Goal: Task Accomplishment & Management: Manage account settings

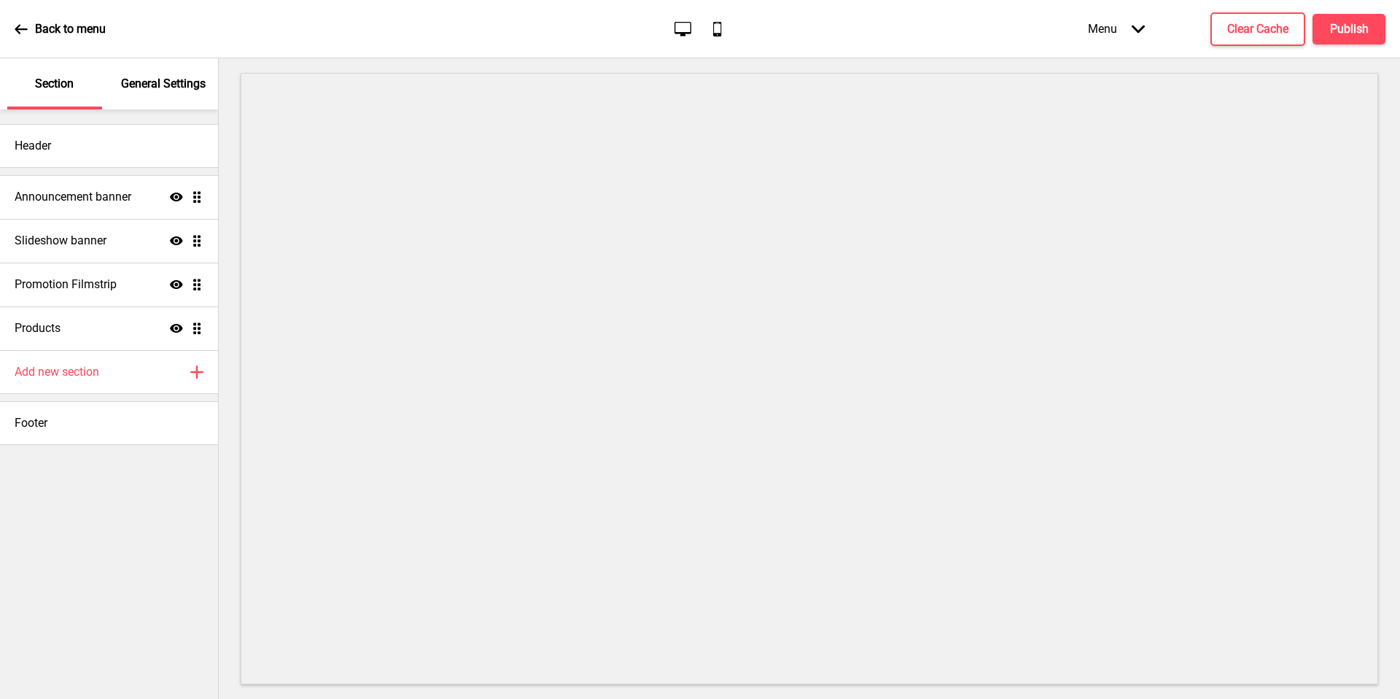
drag, startPoint x: 0, startPoint y: 0, endPoint x: 147, endPoint y: 536, distance: 555.8
click at [147, 536] on div "Header Announcement banner Show Drag Slideshow banner Show Drag Promotion Films…" at bounding box center [109, 403] width 218 height 589
click at [96, 209] on div "Announcement banner Show Drag" at bounding box center [109, 197] width 218 height 44
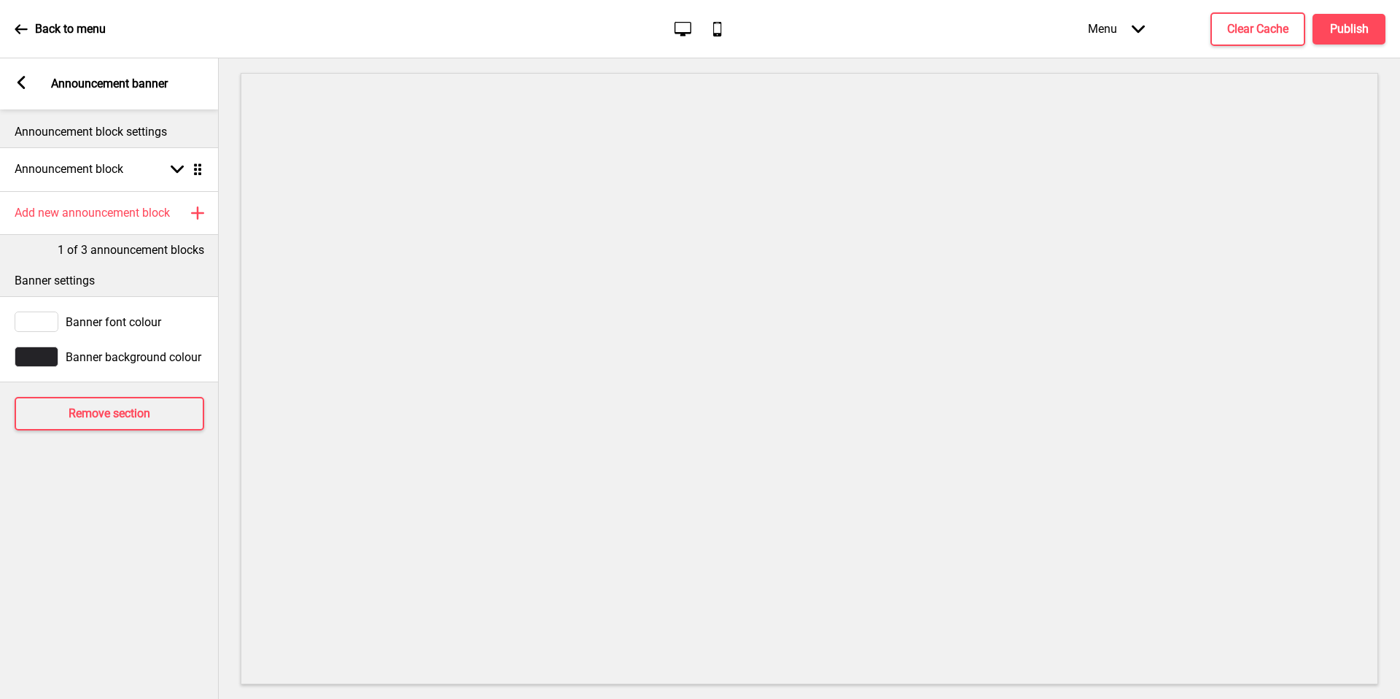
click at [20, 71] on div "Arrow left Announcement banner" at bounding box center [109, 83] width 219 height 51
click at [20, 76] on rect at bounding box center [21, 82] width 13 height 13
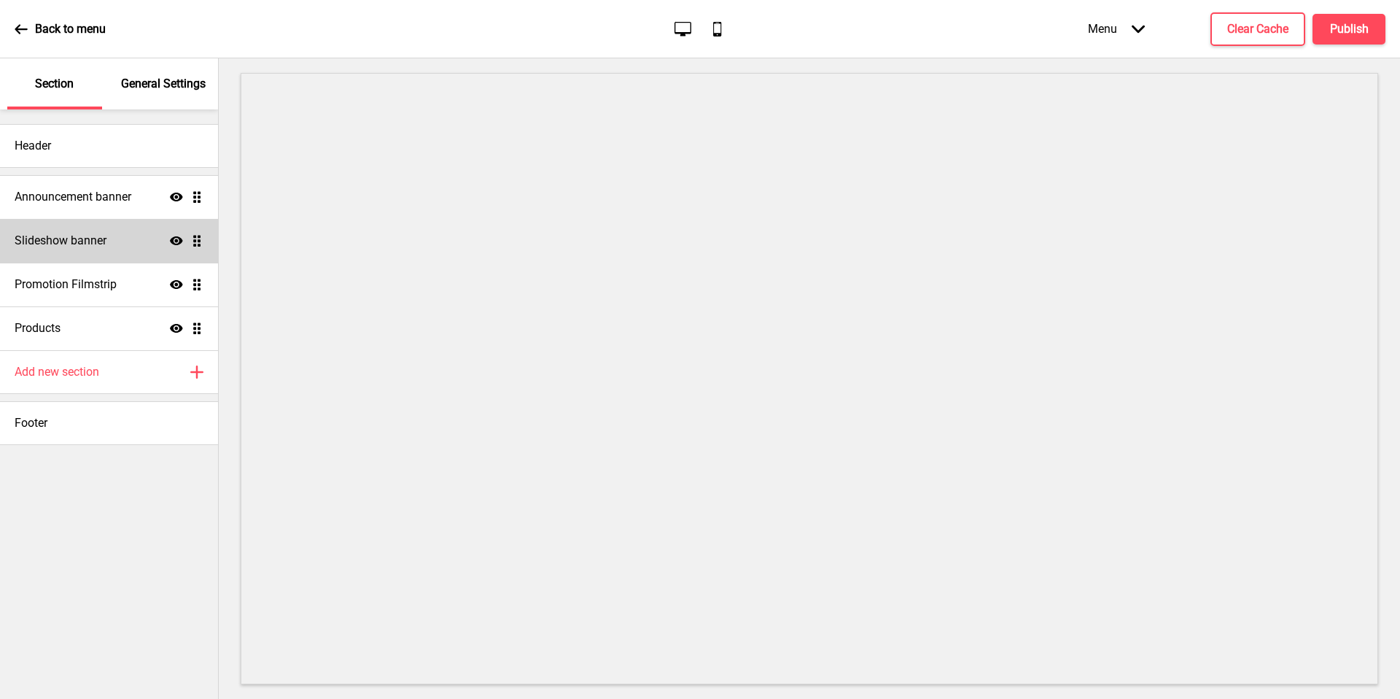
drag, startPoint x: 147, startPoint y: 536, endPoint x: 117, endPoint y: 242, distance: 295.5
click at [117, 242] on div "Slideshow banner Show Drag" at bounding box center [109, 241] width 218 height 44
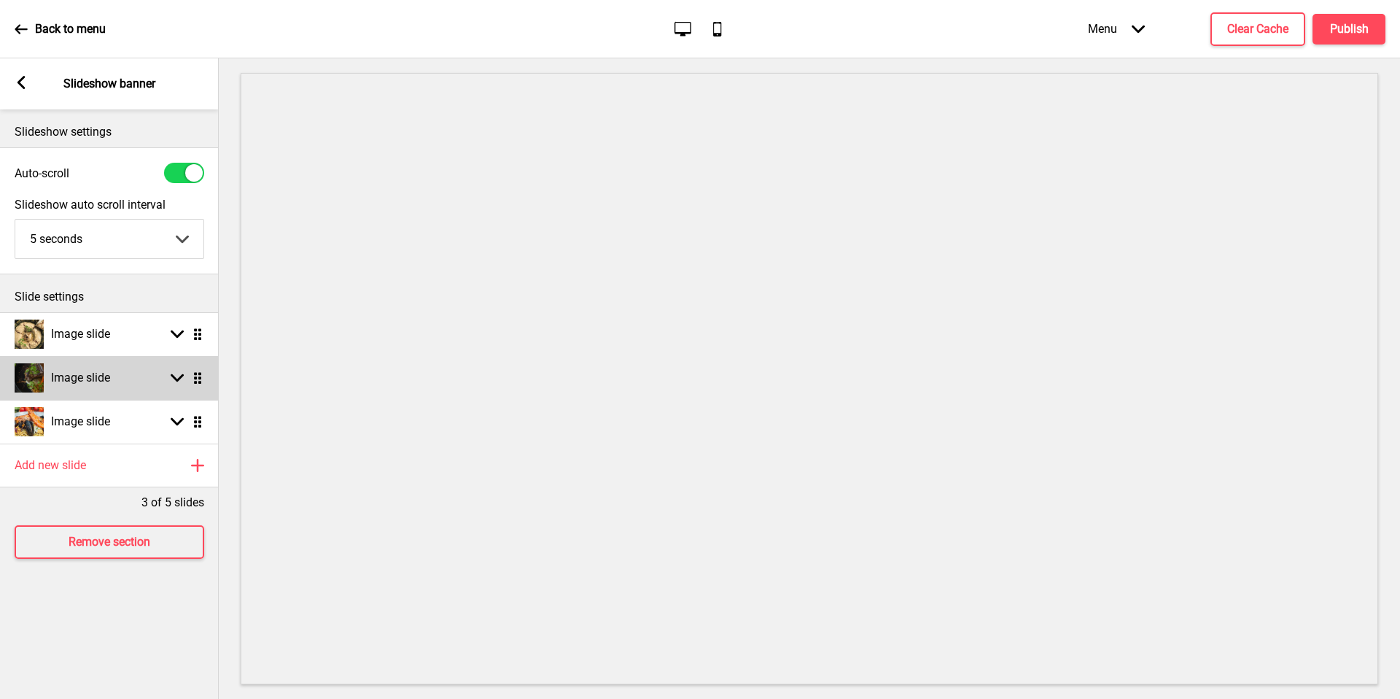
drag, startPoint x: 117, startPoint y: 242, endPoint x: 128, endPoint y: 386, distance: 144.2
click at [128, 386] on div "Image slide Arrow down Drag" at bounding box center [109, 378] width 219 height 44
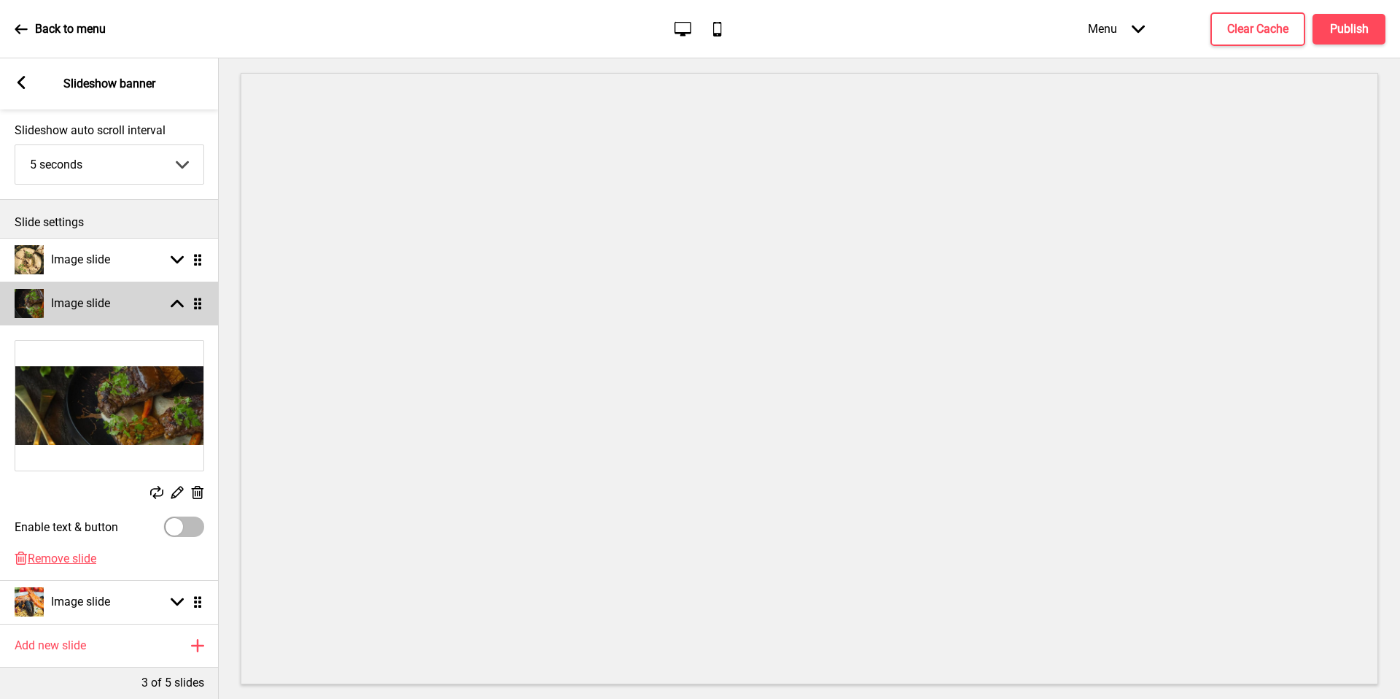
scroll to position [154, 0]
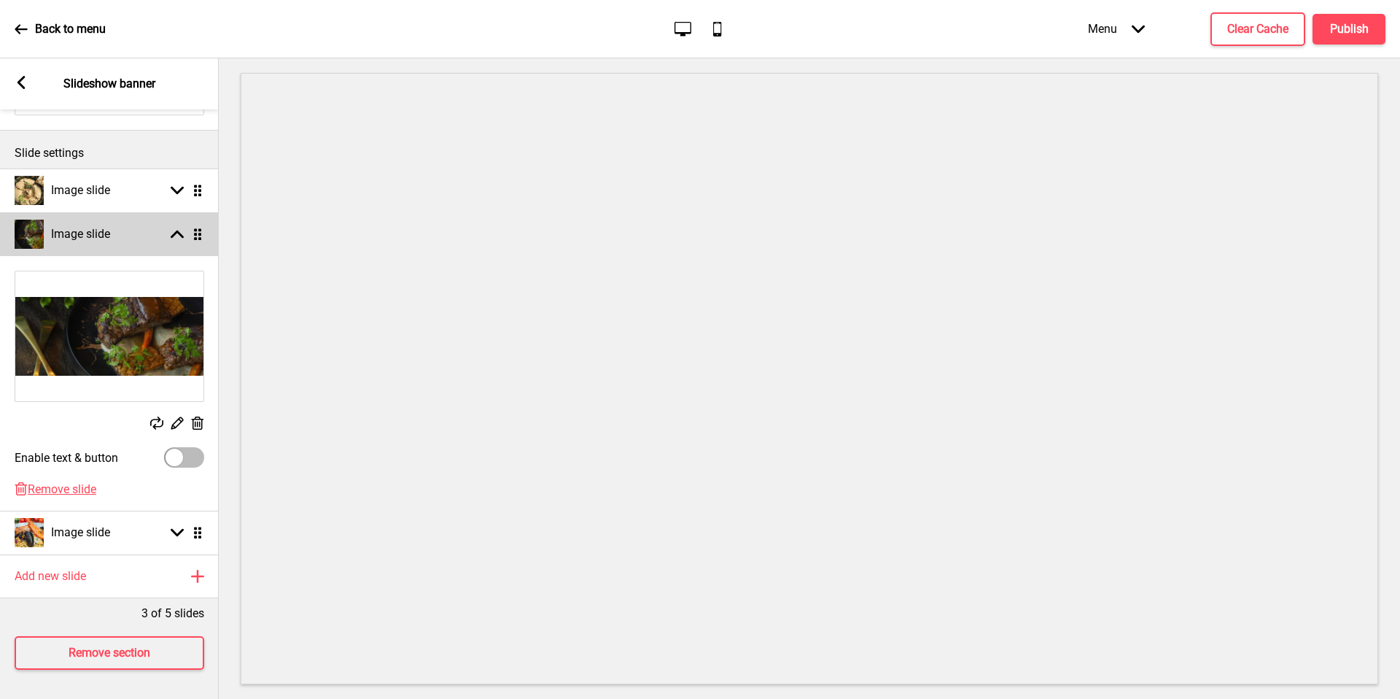
click at [101, 530] on div "Image slide" at bounding box center [63, 532] width 96 height 29
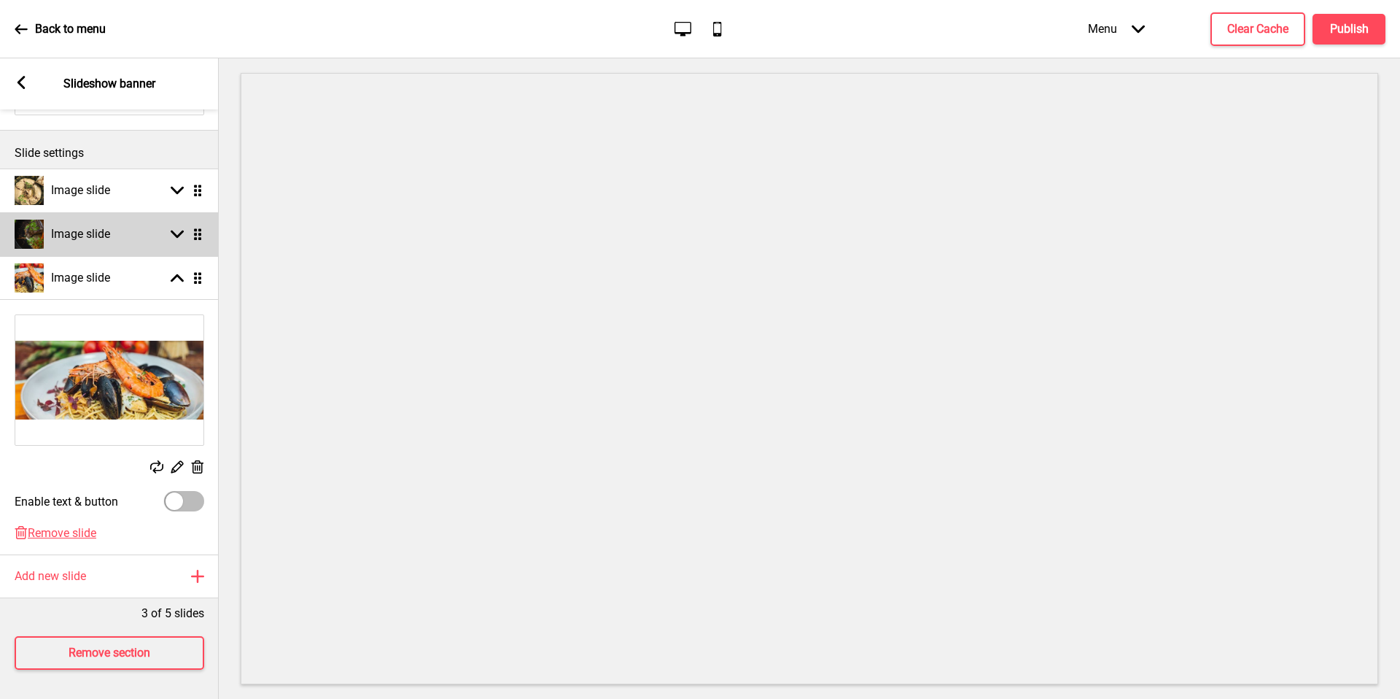
click at [114, 256] on div "Image slide Arrow up Drag" at bounding box center [109, 278] width 219 height 44
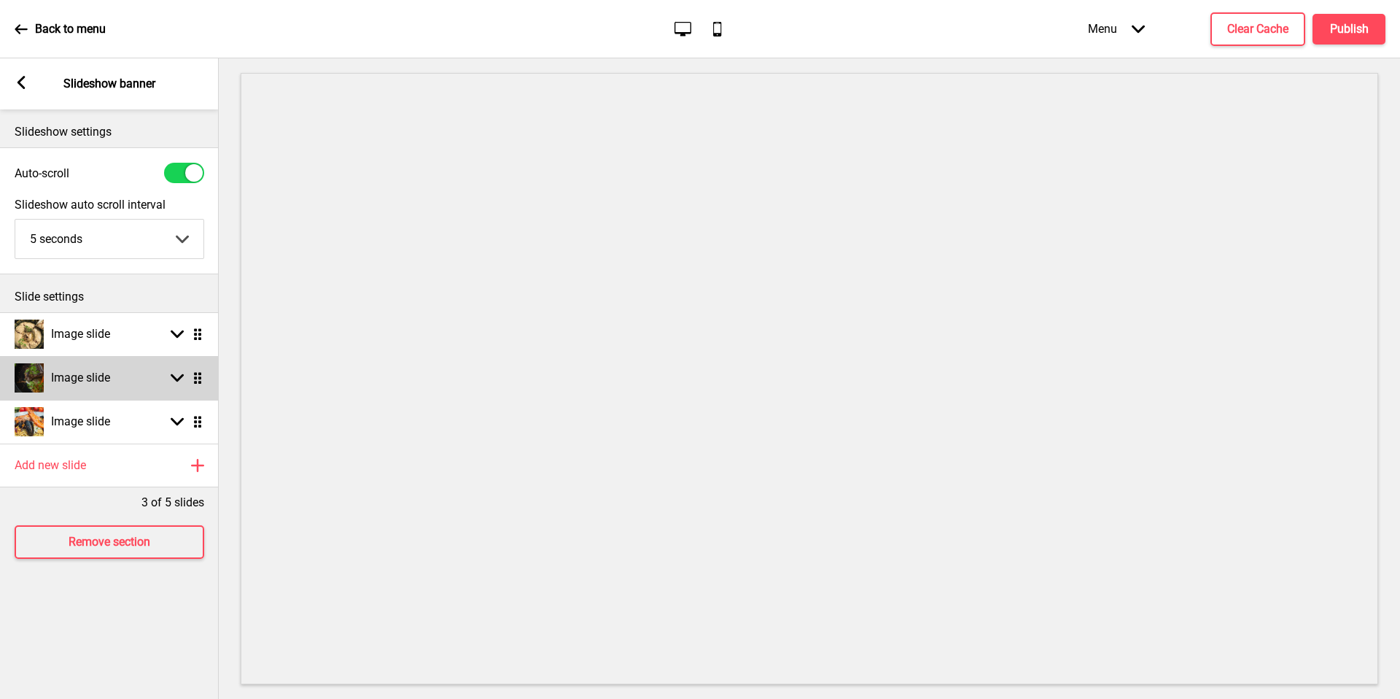
scroll to position [0, 0]
click at [134, 336] on div "Image slide Arrow down Drag" at bounding box center [109, 334] width 219 height 44
select select "right"
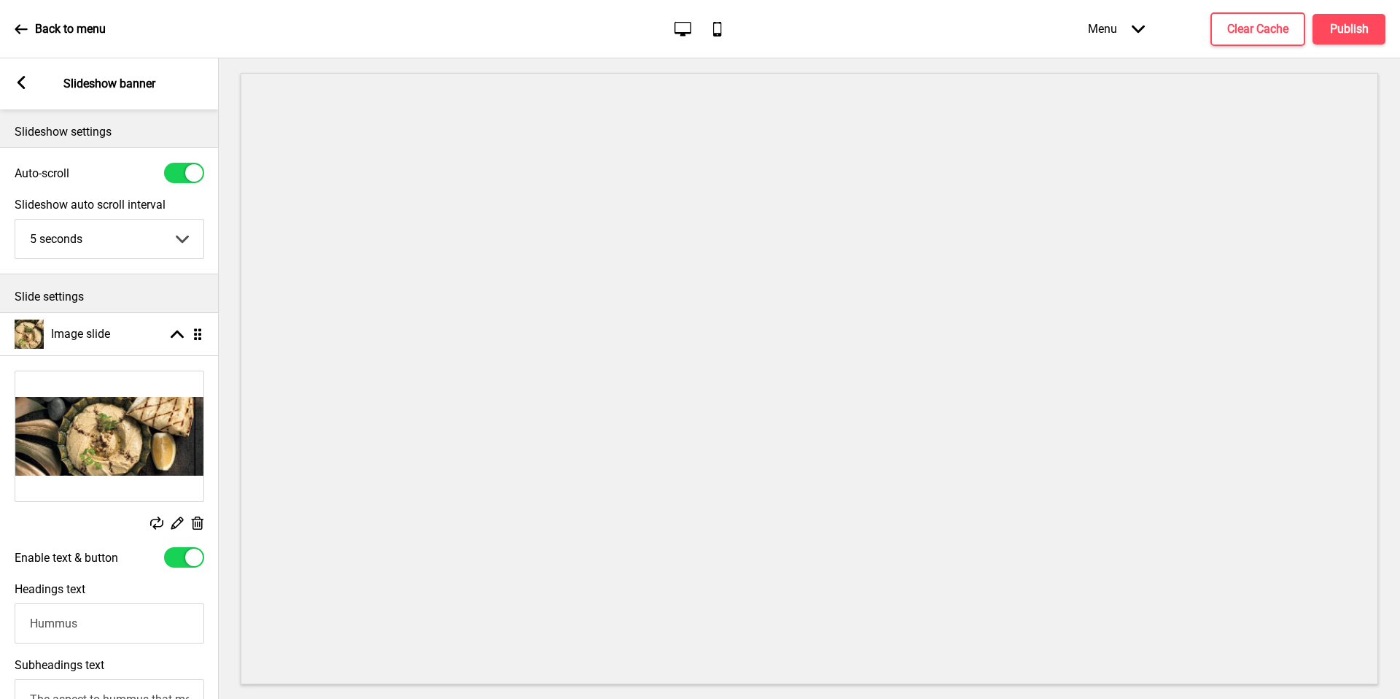
click at [139, 336] on div "Image slide Arrow up Drag" at bounding box center [109, 334] width 219 height 44
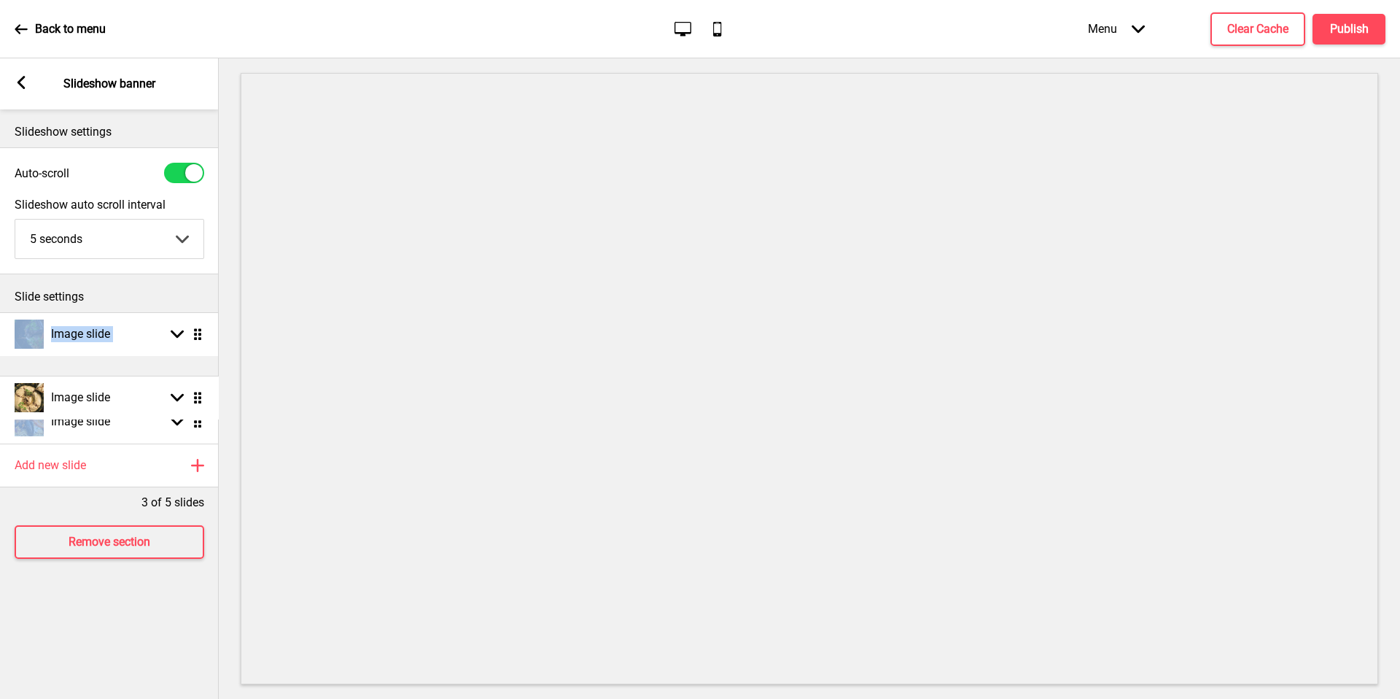
drag, startPoint x: 128, startPoint y: 386, endPoint x: 202, endPoint y: 393, distance: 74.0
click at [106, 326] on h4 "Image slide" at bounding box center [80, 334] width 59 height 16
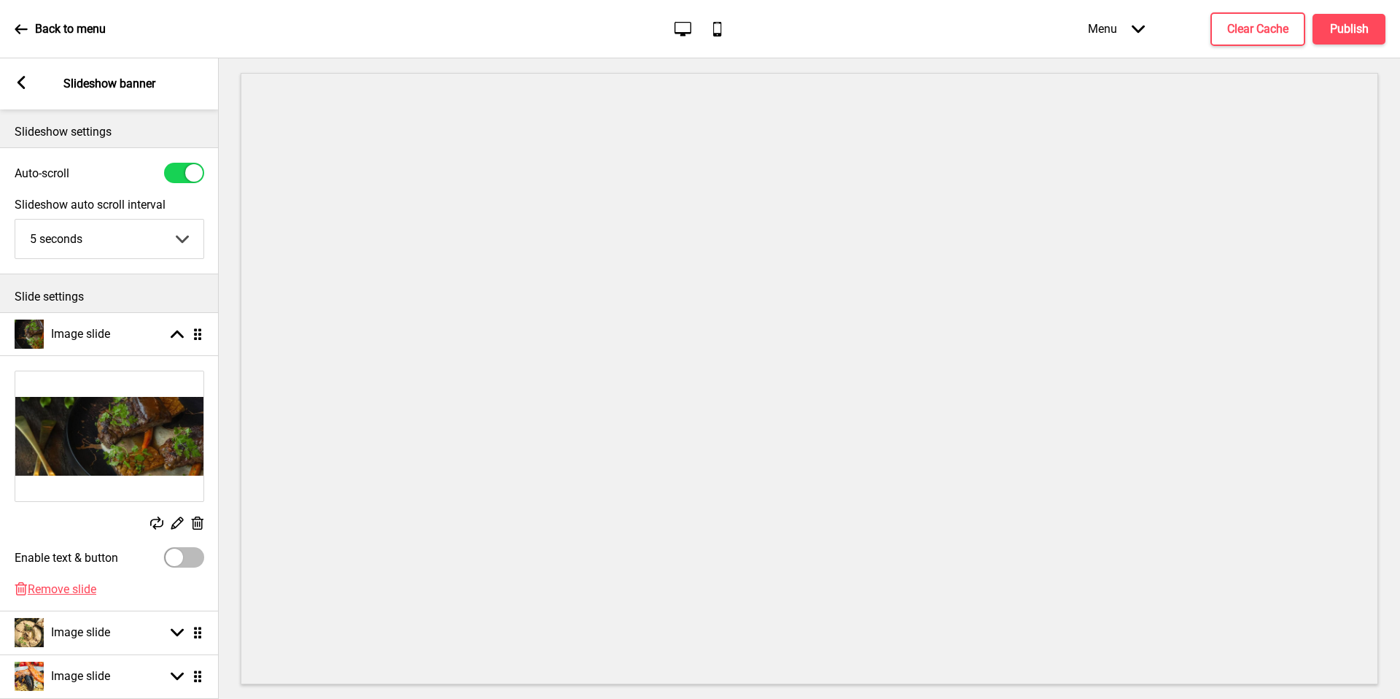
scroll to position [154, 0]
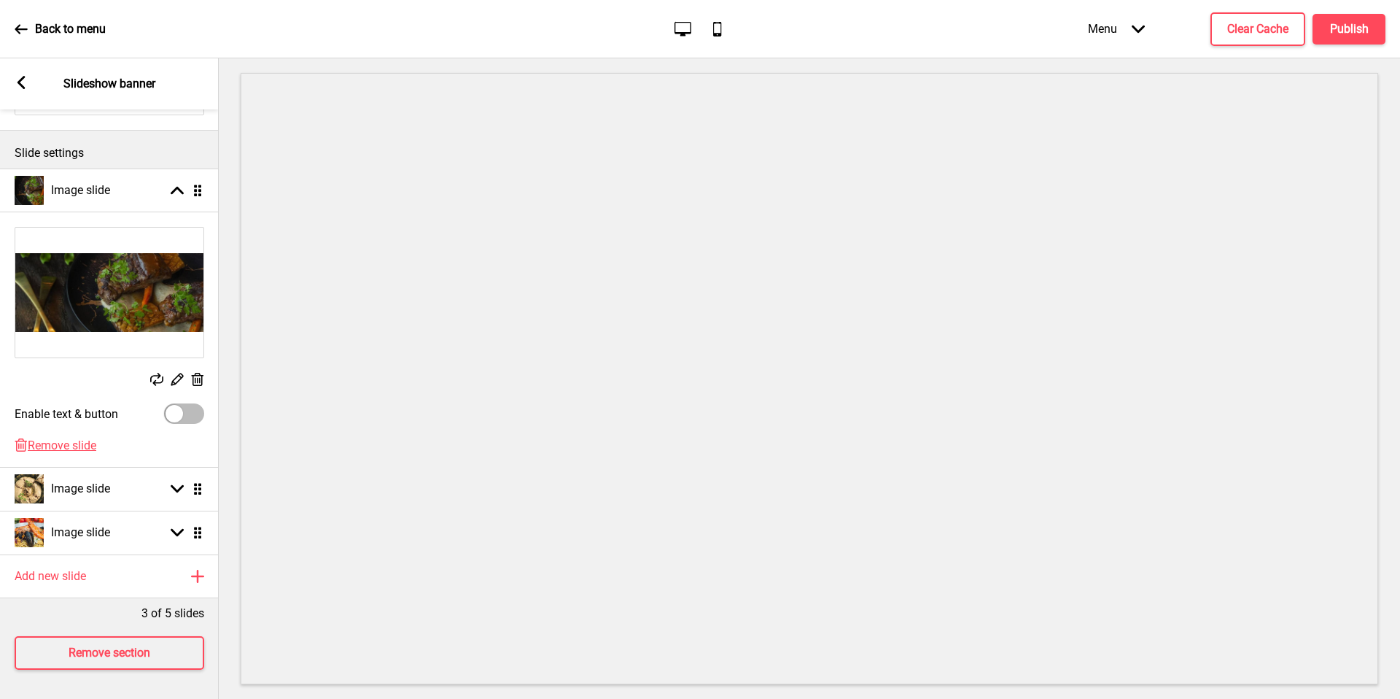
drag, startPoint x: 202, startPoint y: 393, endPoint x: 187, endPoint y: 406, distance: 19.6
click at [187, 406] on div at bounding box center [184, 413] width 40 height 20
checkbox input "true"
select select "right"
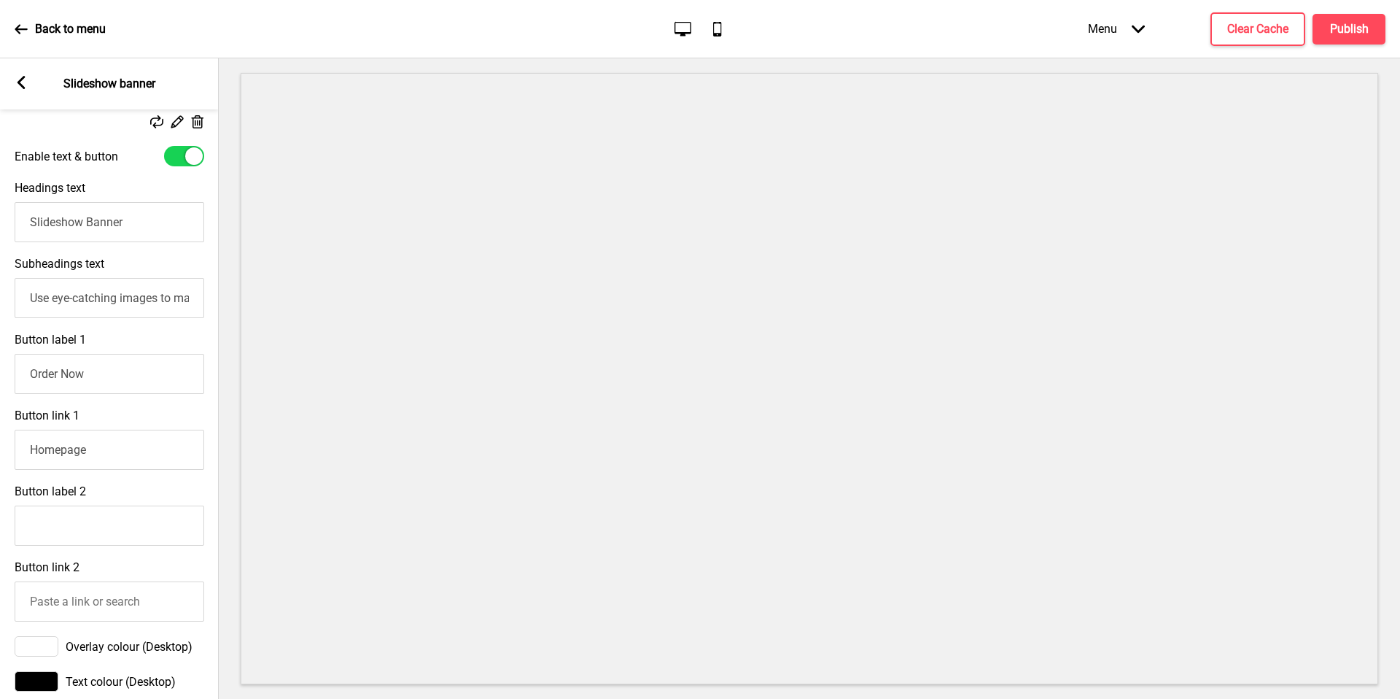
scroll to position [263, 0]
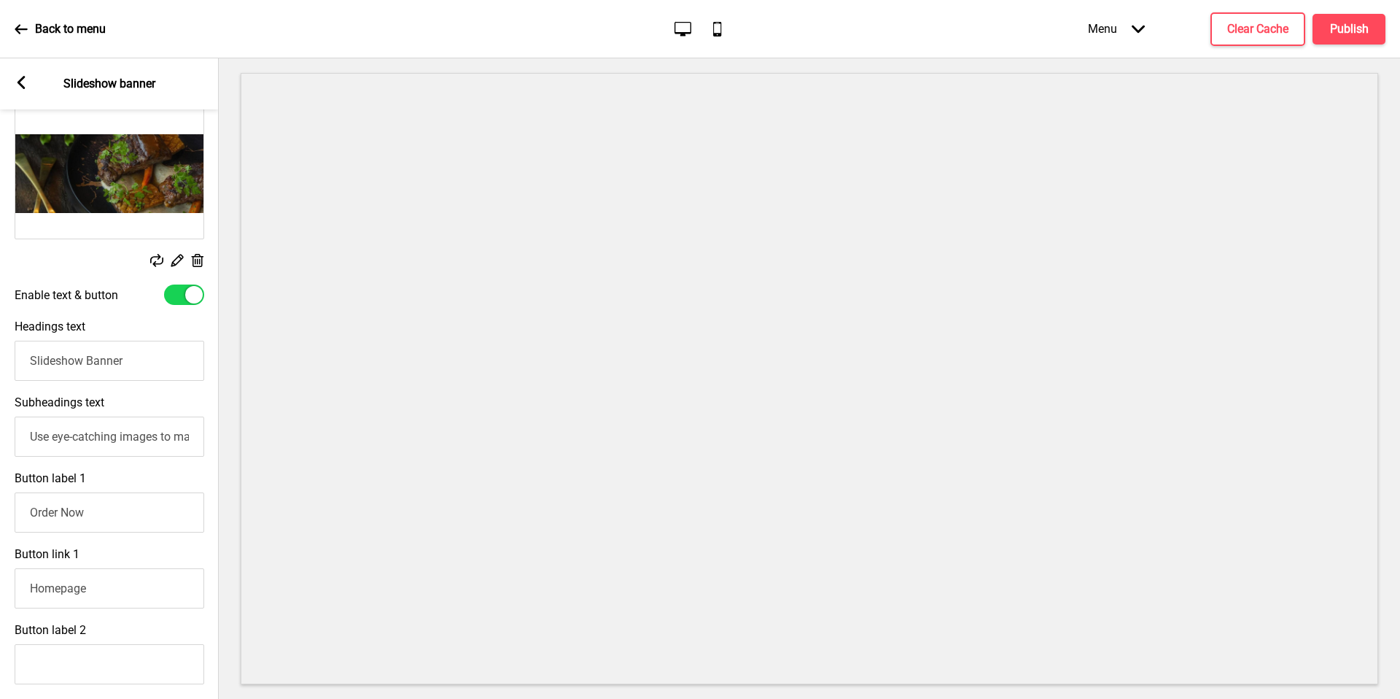
click at [148, 362] on input "Slideshow Banner" at bounding box center [110, 361] width 190 height 40
click at [149, 363] on input "Slideshow Banner" at bounding box center [110, 361] width 190 height 40
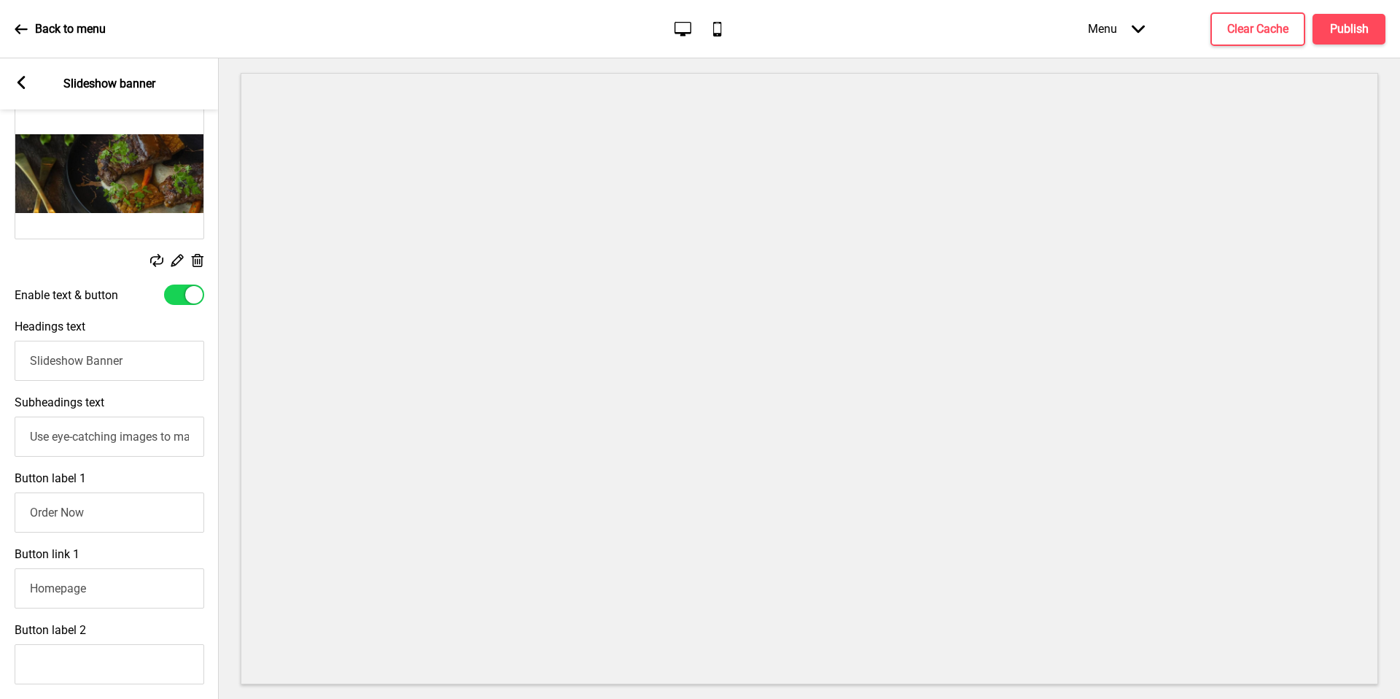
click at [123, 373] on input "Slideshow Banner" at bounding box center [110, 361] width 190 height 40
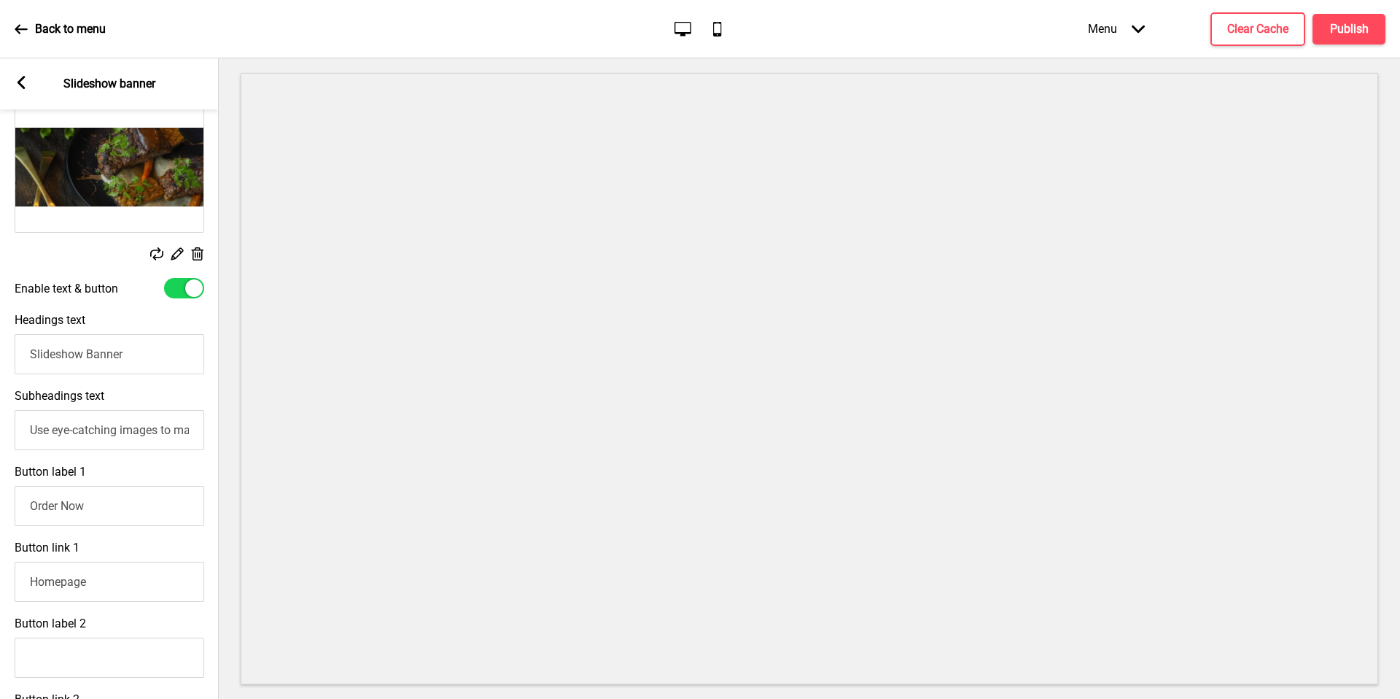
scroll to position [273, 0]
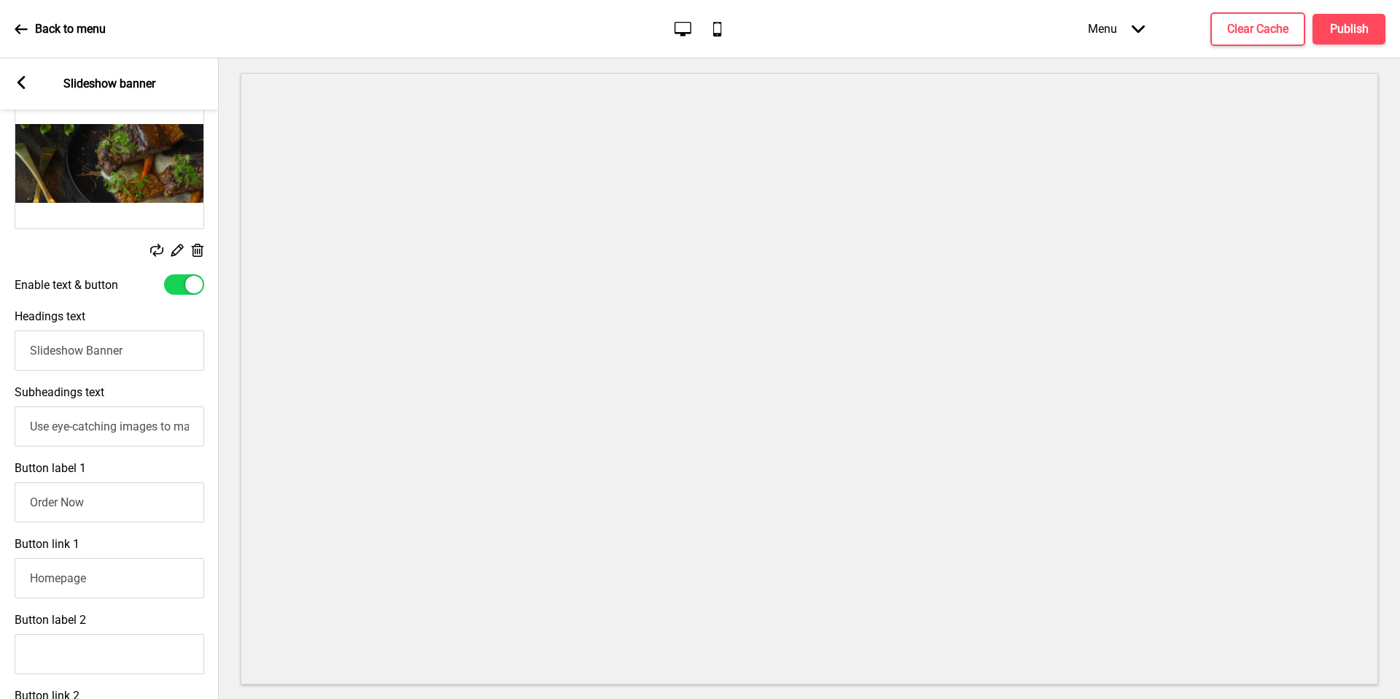
click at [197, 257] on div "Delete" at bounding box center [197, 252] width 13 height 16
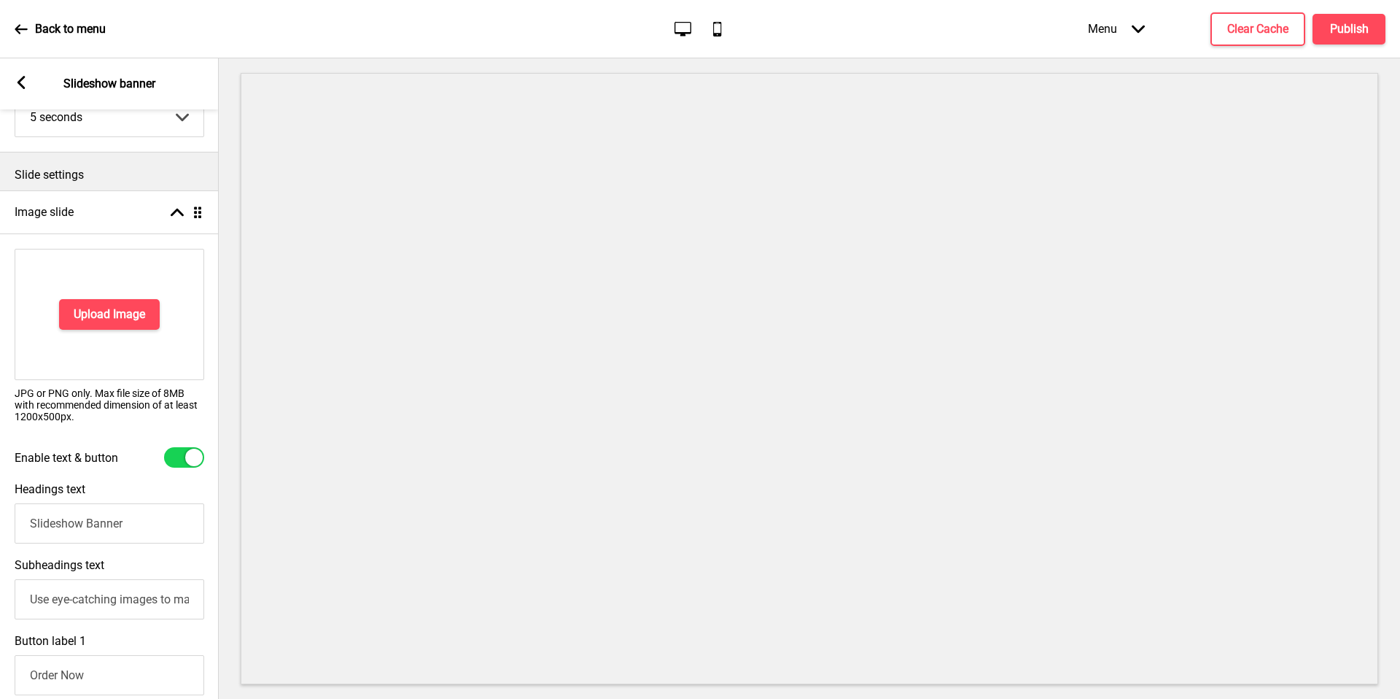
scroll to position [0, 0]
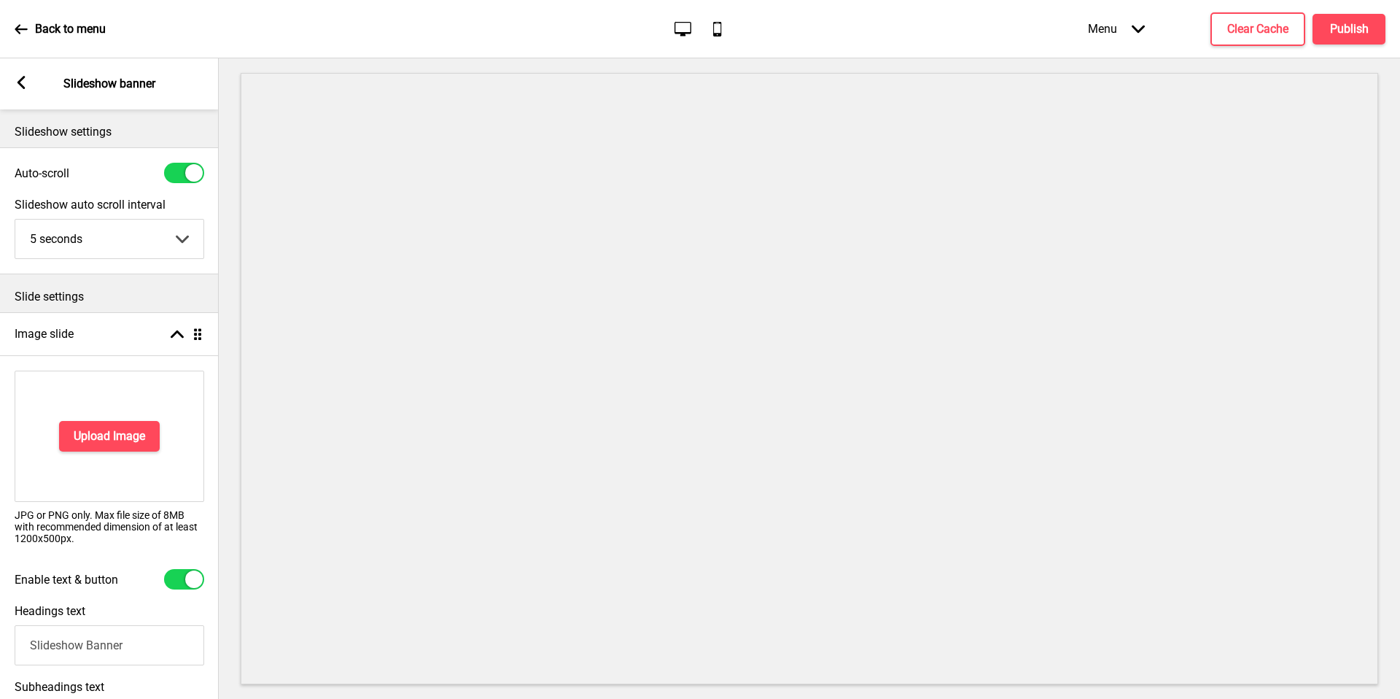
click at [26, 82] on rect at bounding box center [21, 82] width 13 height 13
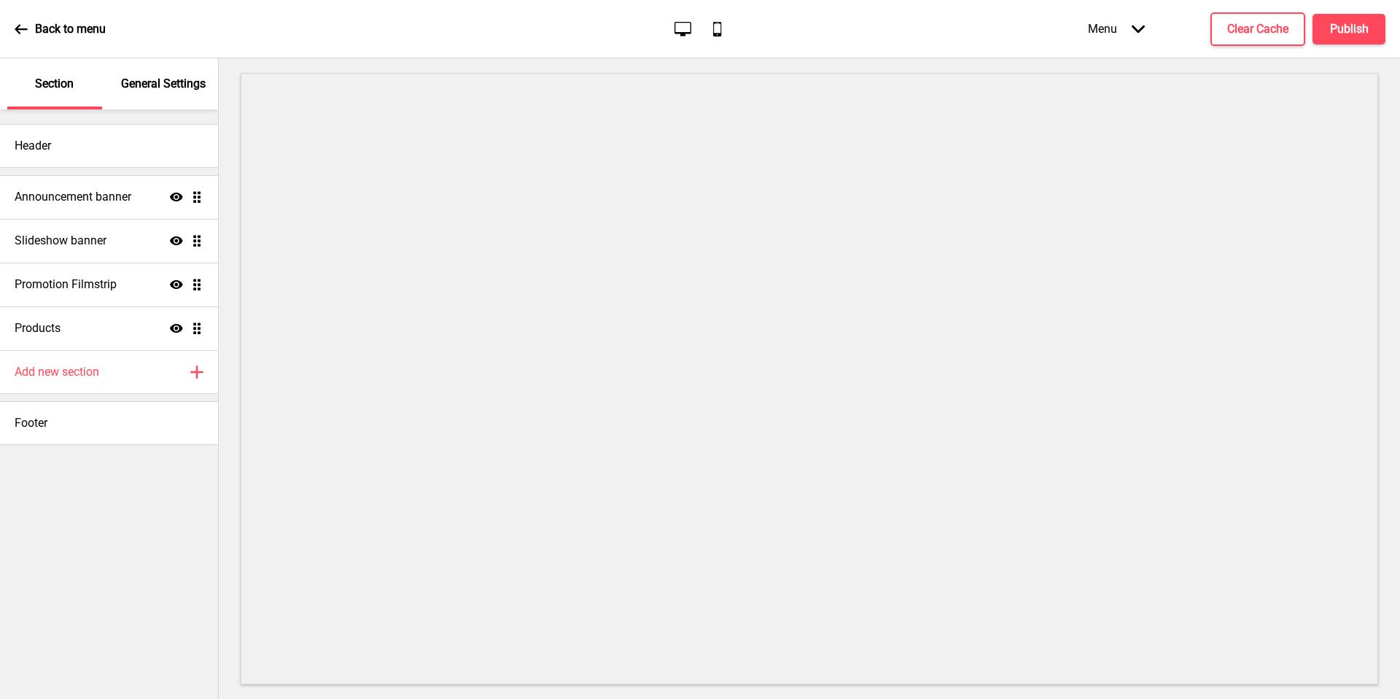
click at [119, 194] on h4 "Announcement banner" at bounding box center [73, 197] width 117 height 16
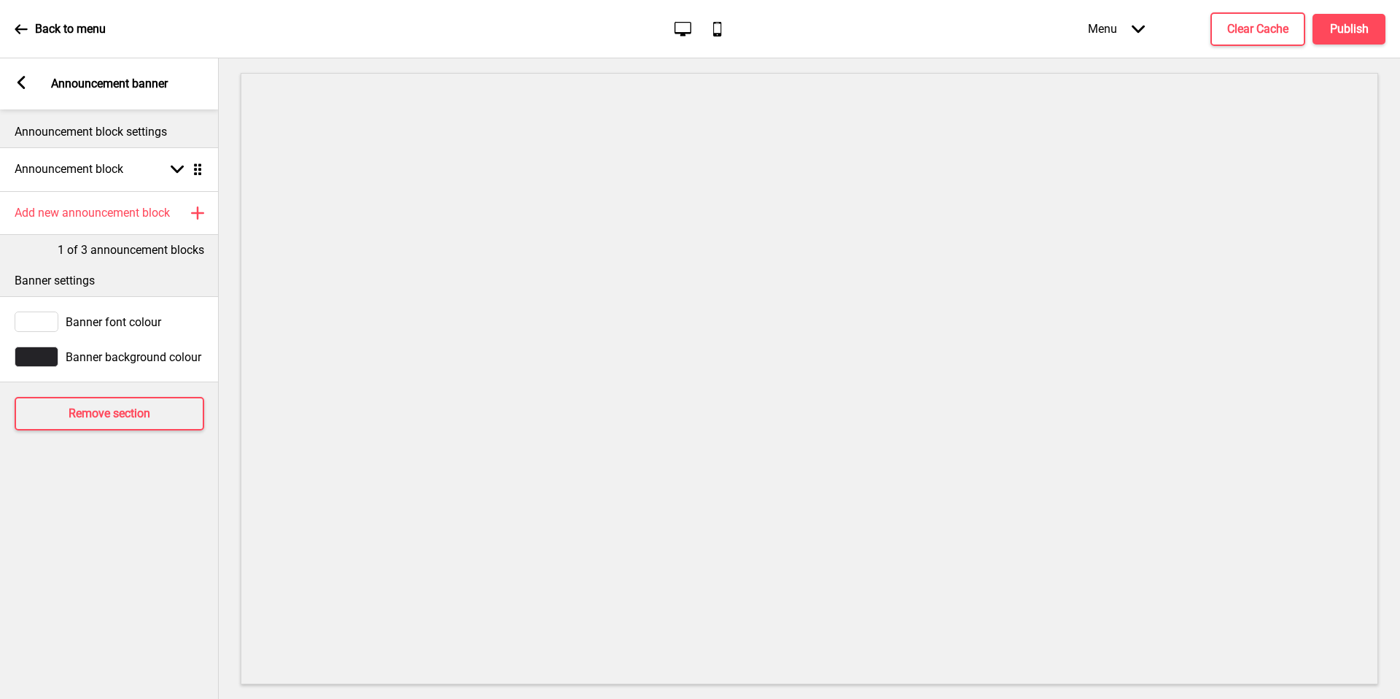
click at [138, 227] on div "Add new announcement block Plus" at bounding box center [109, 213] width 219 height 44
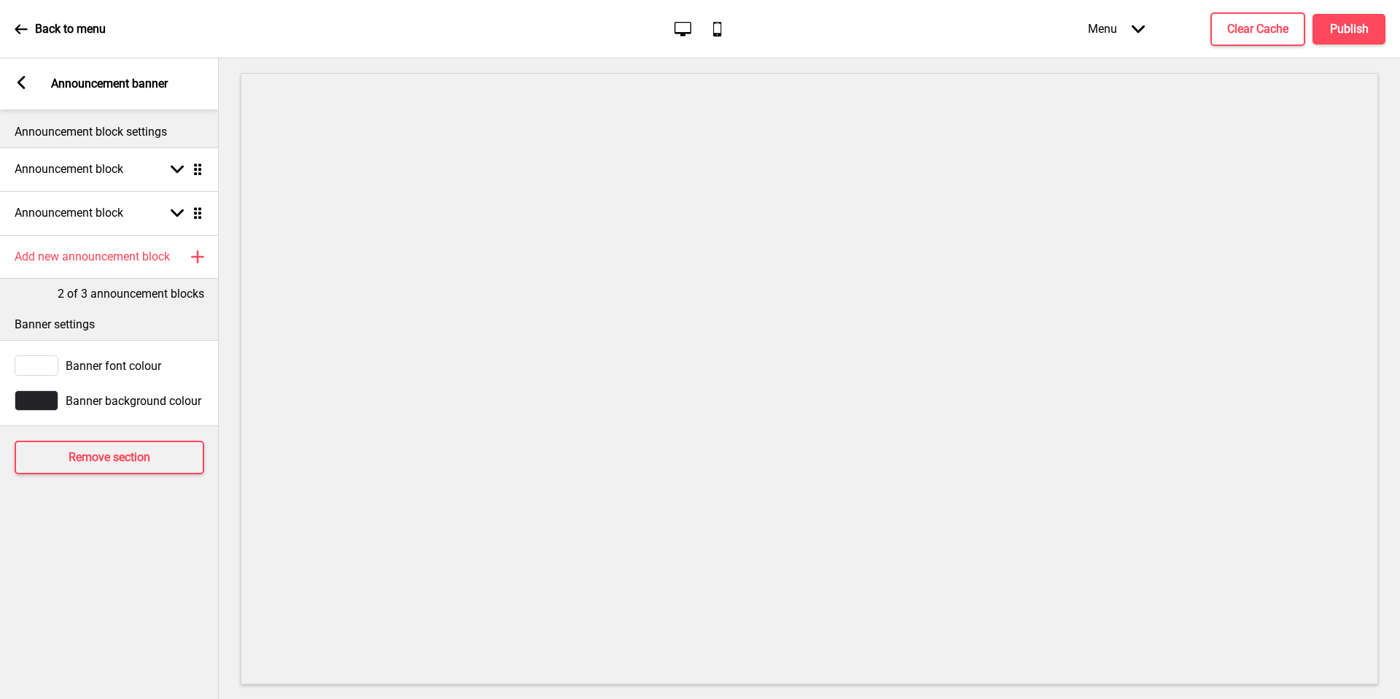
click at [144, 203] on div "Announcement block Arrow down Drag" at bounding box center [109, 213] width 219 height 44
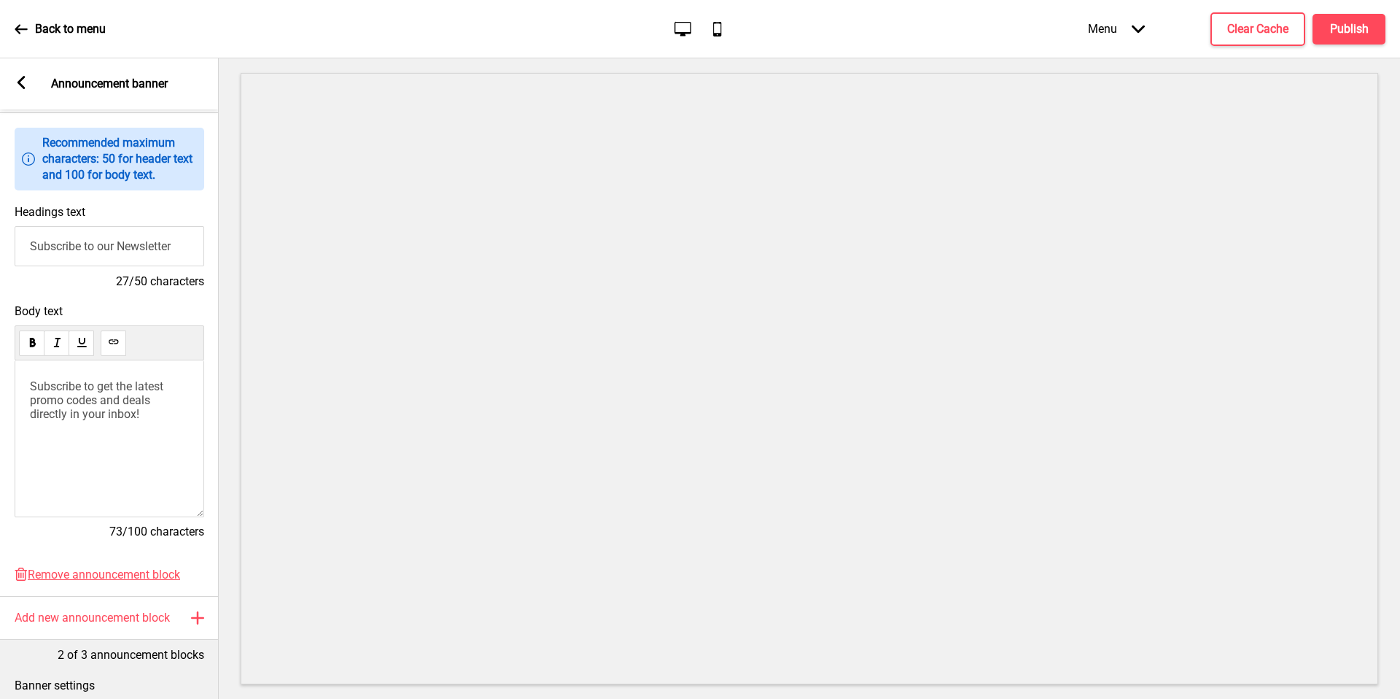
scroll to position [123, 0]
click at [122, 248] on input "Subscribe to our Newsletter" at bounding box center [110, 245] width 190 height 40
click at [121, 248] on input "Subscribe to our Newsletter" at bounding box center [110, 245] width 190 height 40
click at [142, 253] on input "Subscribe to our Newsletter" at bounding box center [110, 245] width 190 height 40
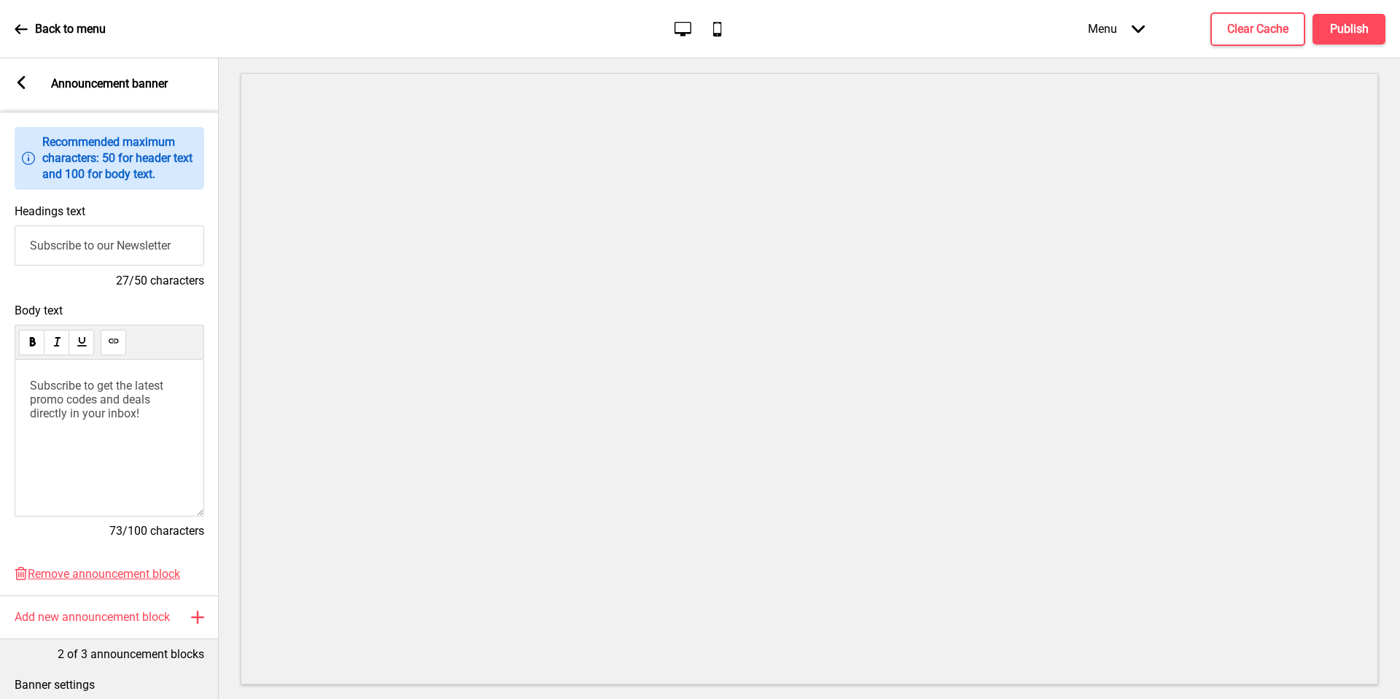
click at [142, 253] on input "Subscribe to our Newsletter" at bounding box center [110, 245] width 190 height 40
click at [150, 412] on p "Subscribe to get the latest promo codes and deals directly in your inbox!" at bounding box center [109, 400] width 159 height 42
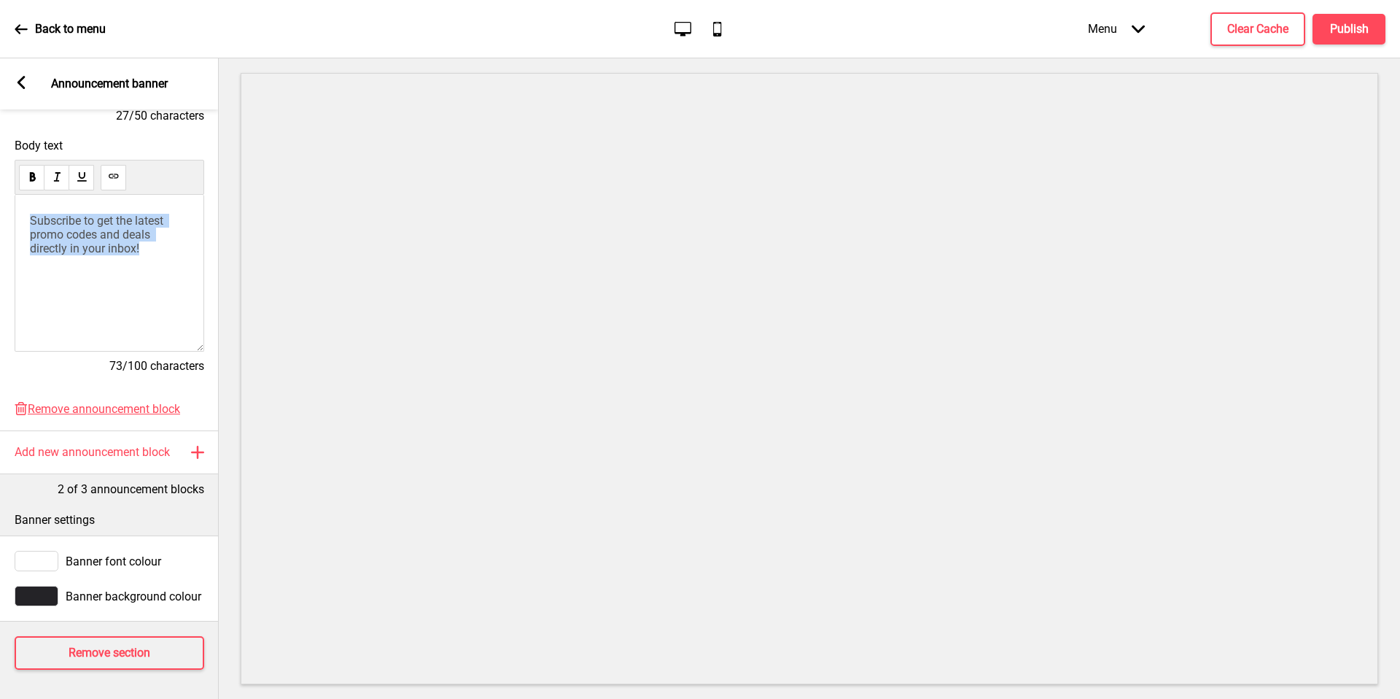
scroll to position [0, 0]
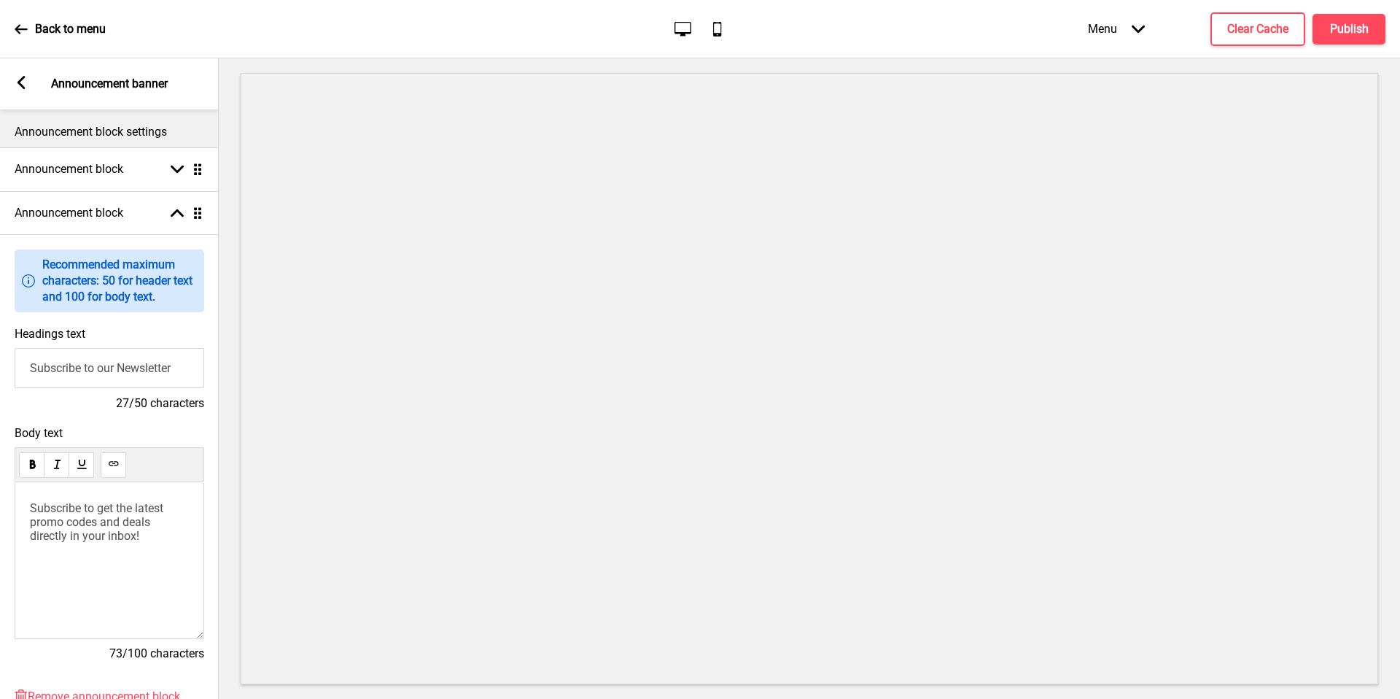
click at [28, 93] on div "Arrow left Announcement banner" at bounding box center [109, 83] width 219 height 51
click at [24, 88] on icon at bounding box center [22, 82] width 8 height 13
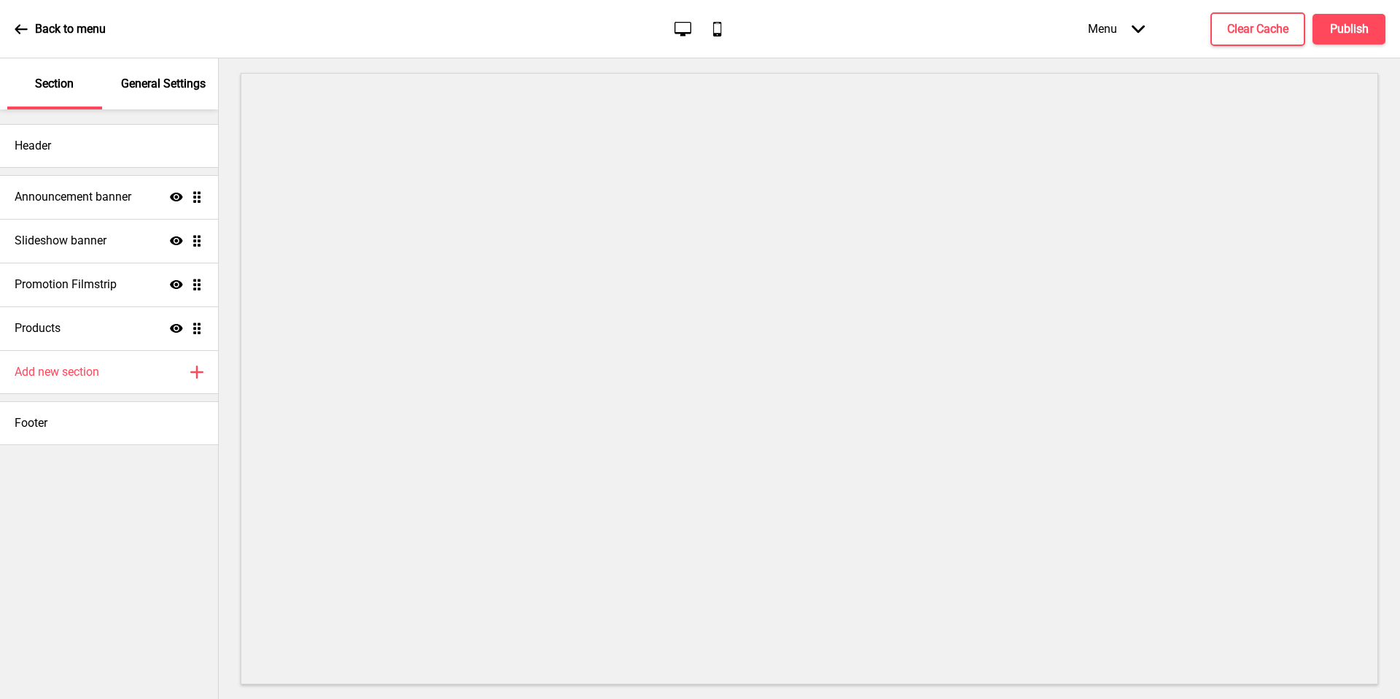
click at [125, 251] on div "Slideshow banner Show Drag" at bounding box center [109, 241] width 218 height 44
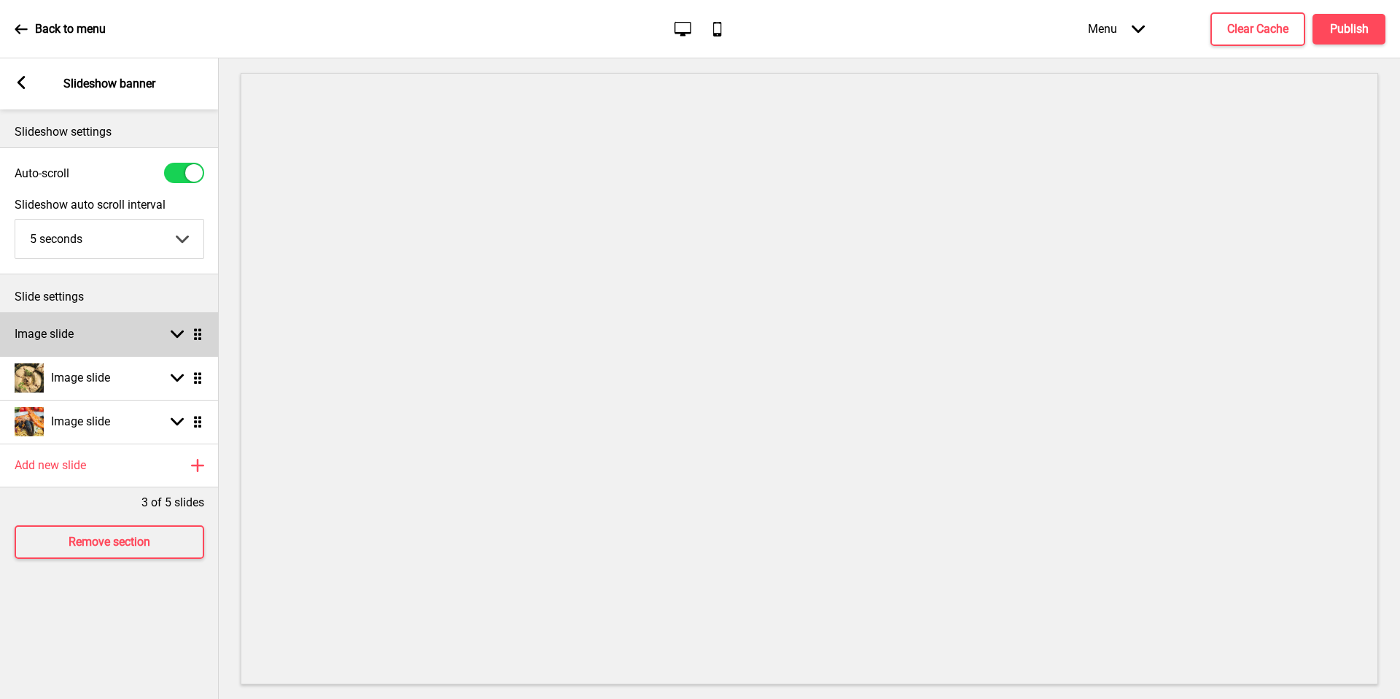
drag, startPoint x: 142, startPoint y: 253, endPoint x: 125, endPoint y: 335, distance: 83.5
click at [125, 335] on div "Image slide Arrow down Drag" at bounding box center [109, 334] width 219 height 44
select select "right"
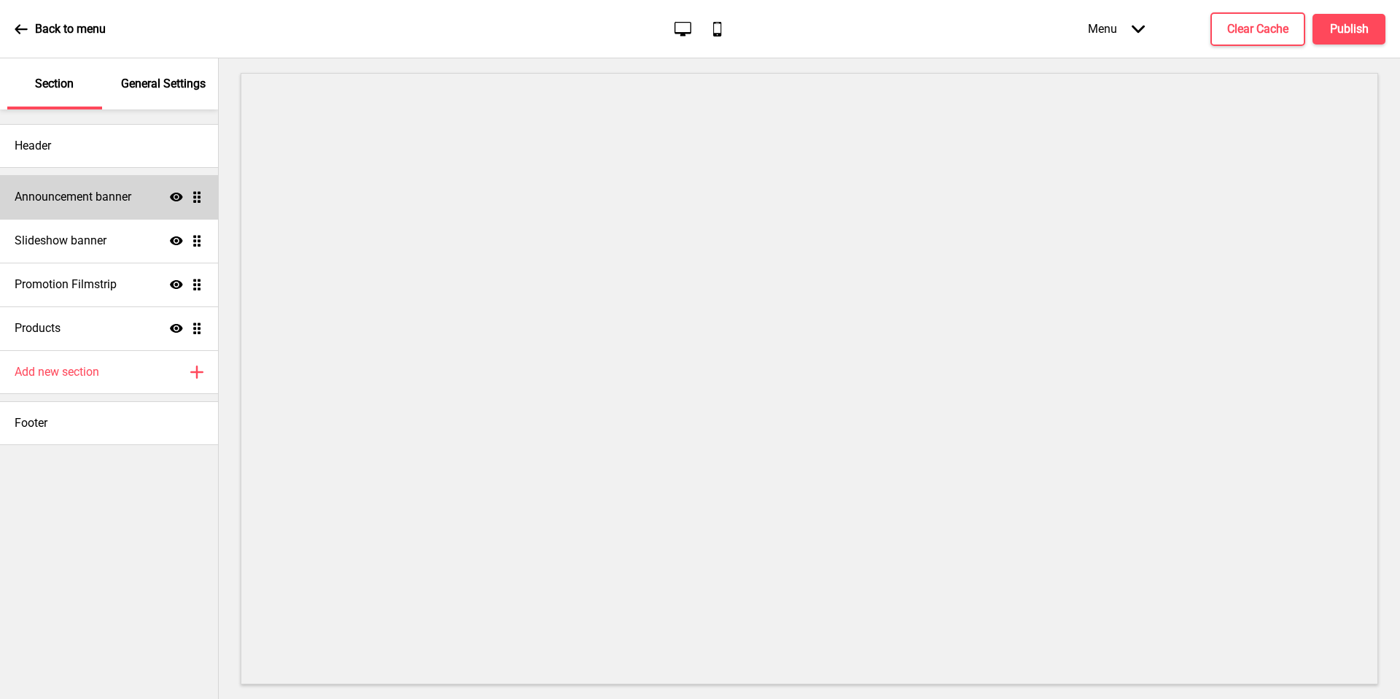
click at [115, 207] on div "Announcement banner Show Drag" at bounding box center [109, 197] width 218 height 44
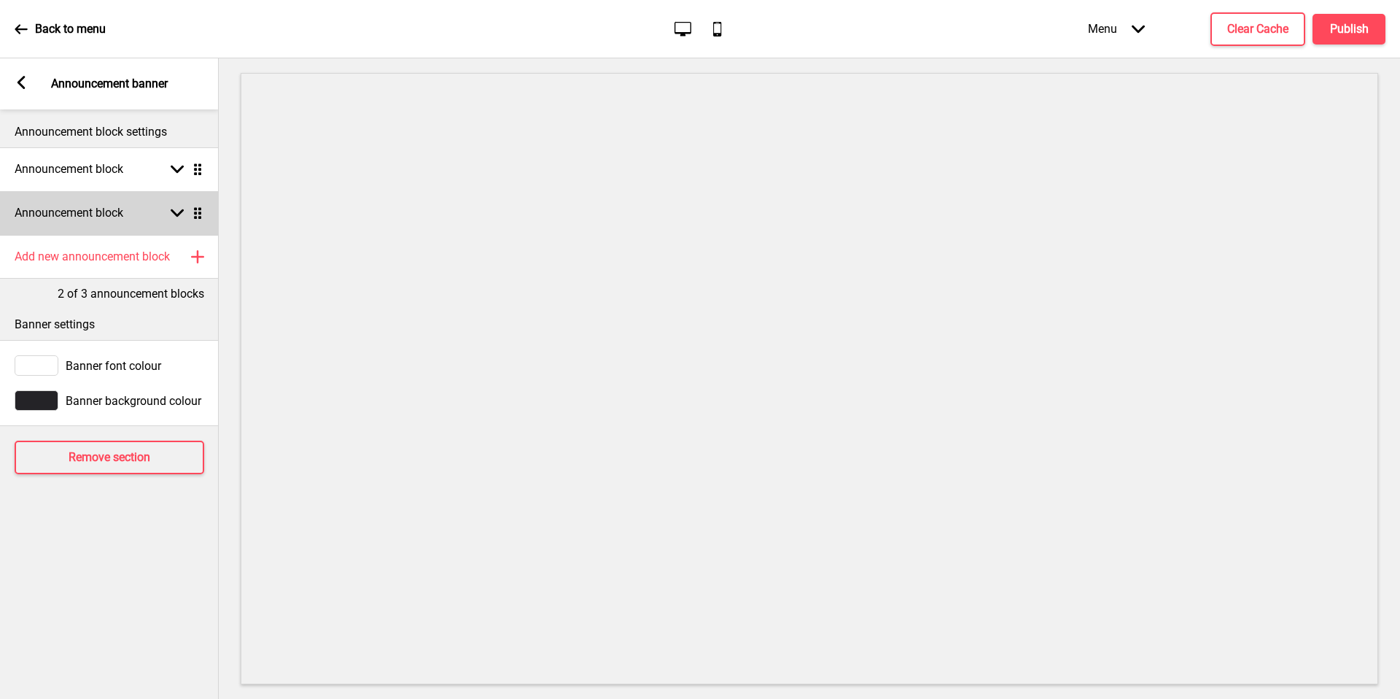
drag, startPoint x: 115, startPoint y: 207, endPoint x: 164, endPoint y: 222, distance: 51.9
click at [164, 222] on div "Announcement block Arrow down Drag" at bounding box center [109, 213] width 219 height 44
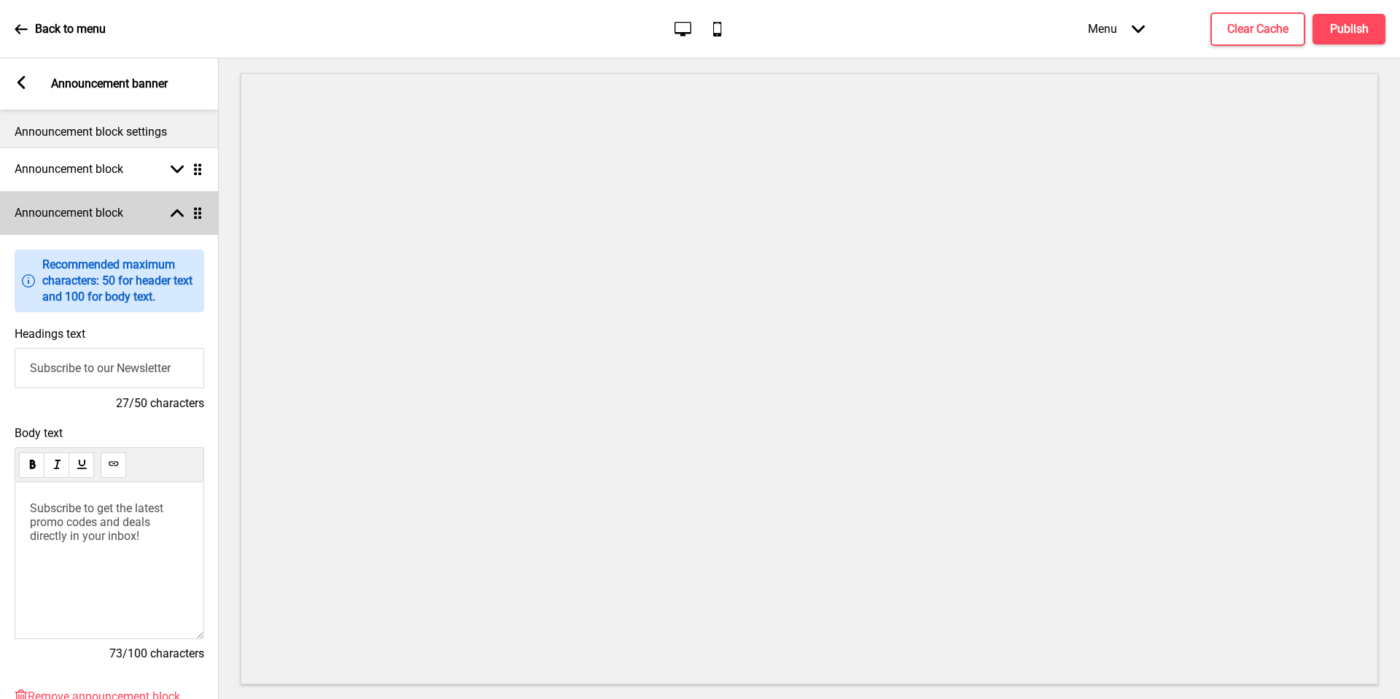
click at [155, 214] on div "Announcement block Arrow up Drag" at bounding box center [109, 213] width 219 height 44
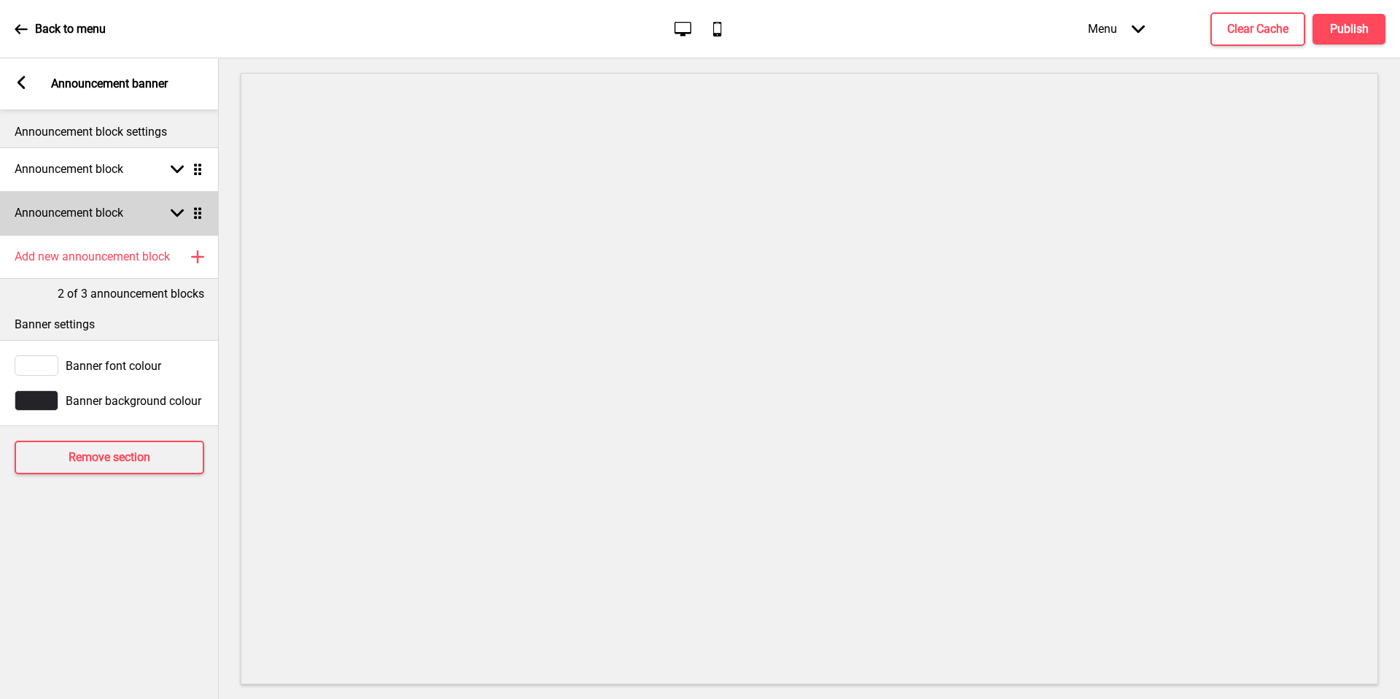
click at [130, 169] on div "Announcement block Arrow down Drag" at bounding box center [109, 169] width 219 height 44
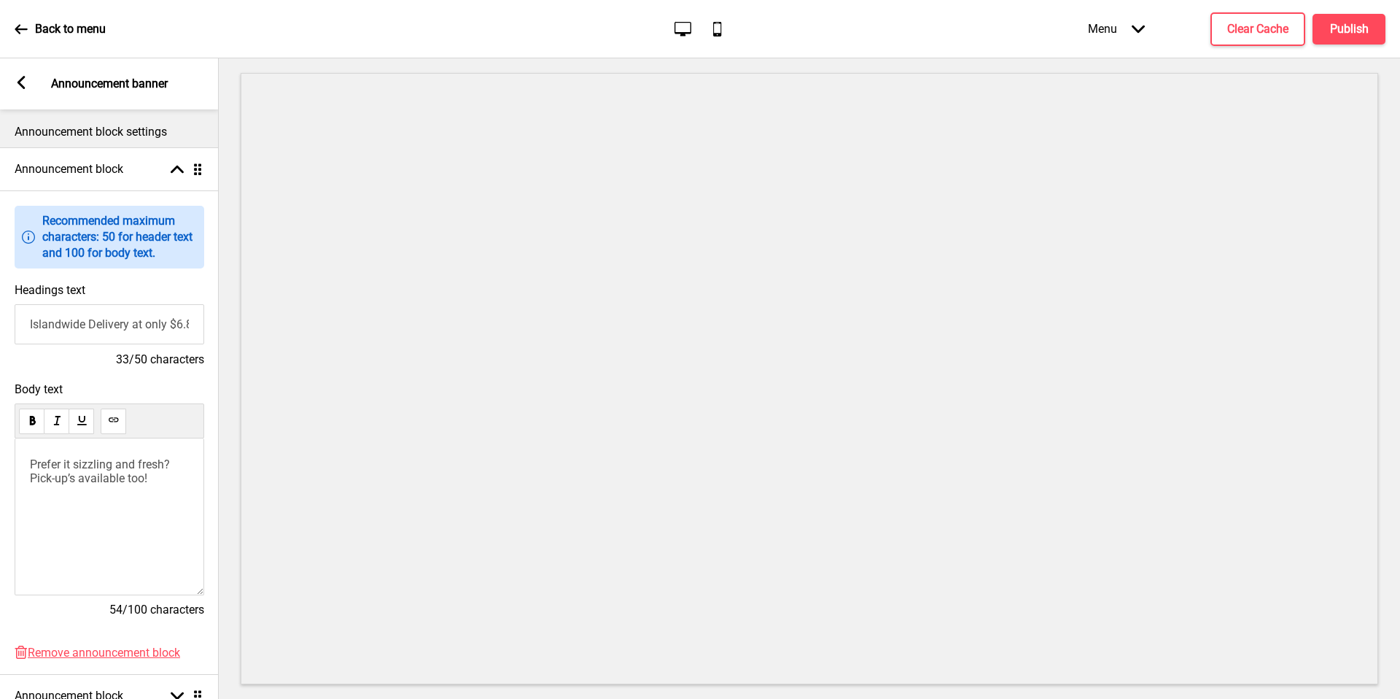
drag, startPoint x: 164, startPoint y: 222, endPoint x: 28, endPoint y: 91, distance: 189.3
click at [28, 91] on div "Arrow left Announcement banner" at bounding box center [109, 83] width 219 height 51
click at [23, 82] on rect at bounding box center [21, 82] width 13 height 13
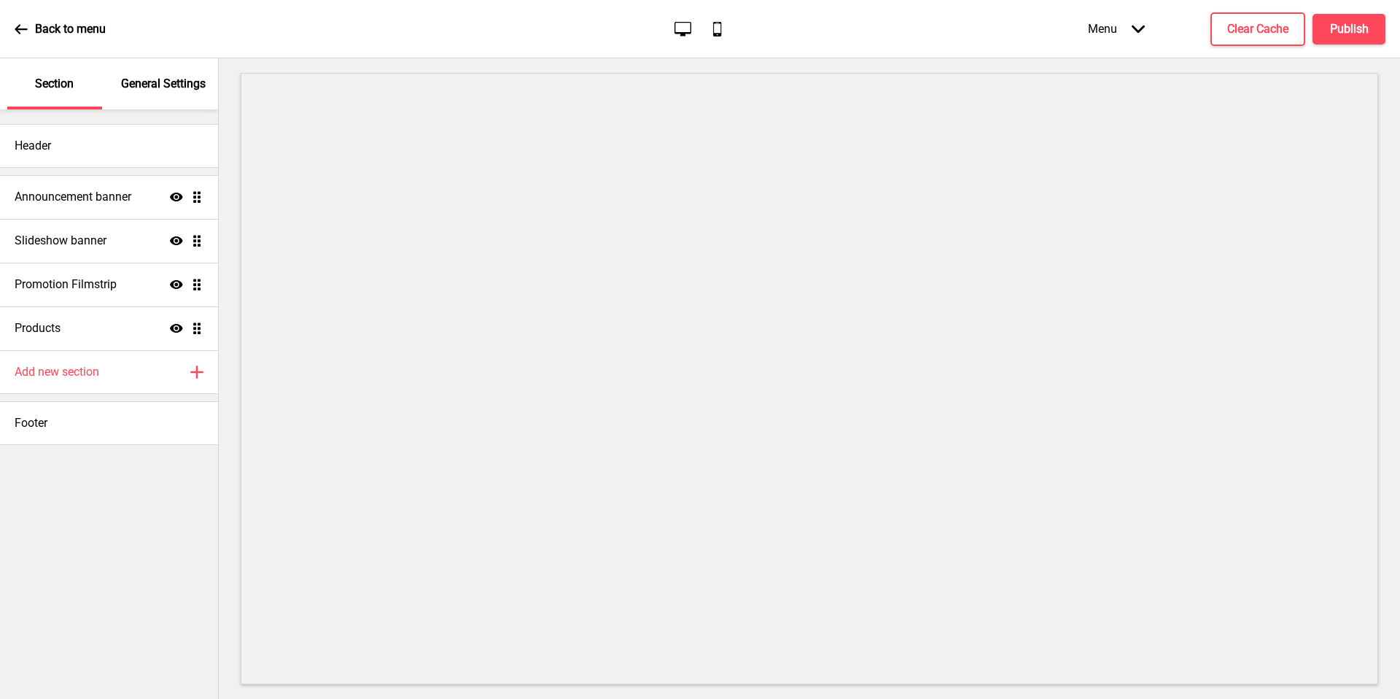
click at [108, 247] on div "Slideshow banner Show Drag" at bounding box center [109, 241] width 218 height 44
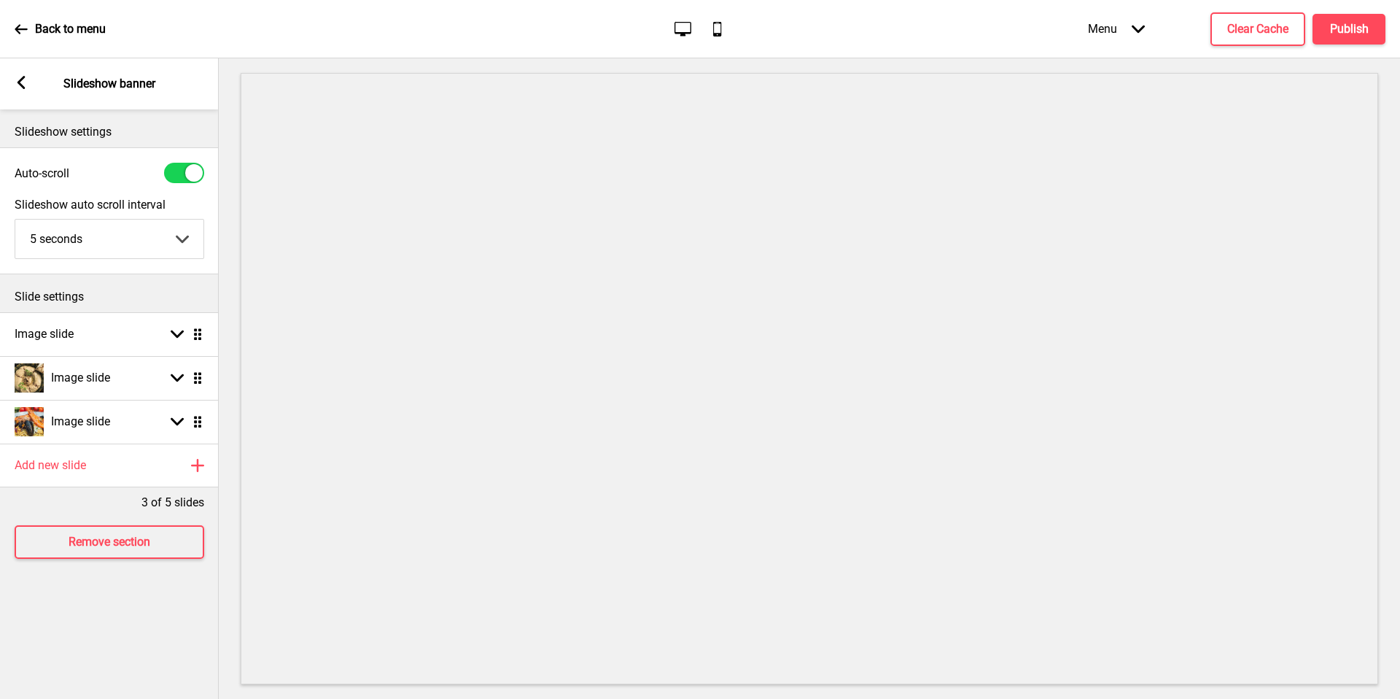
click at [166, 343] on div "Image slide Arrow down Drag" at bounding box center [109, 334] width 219 height 44
select select "right"
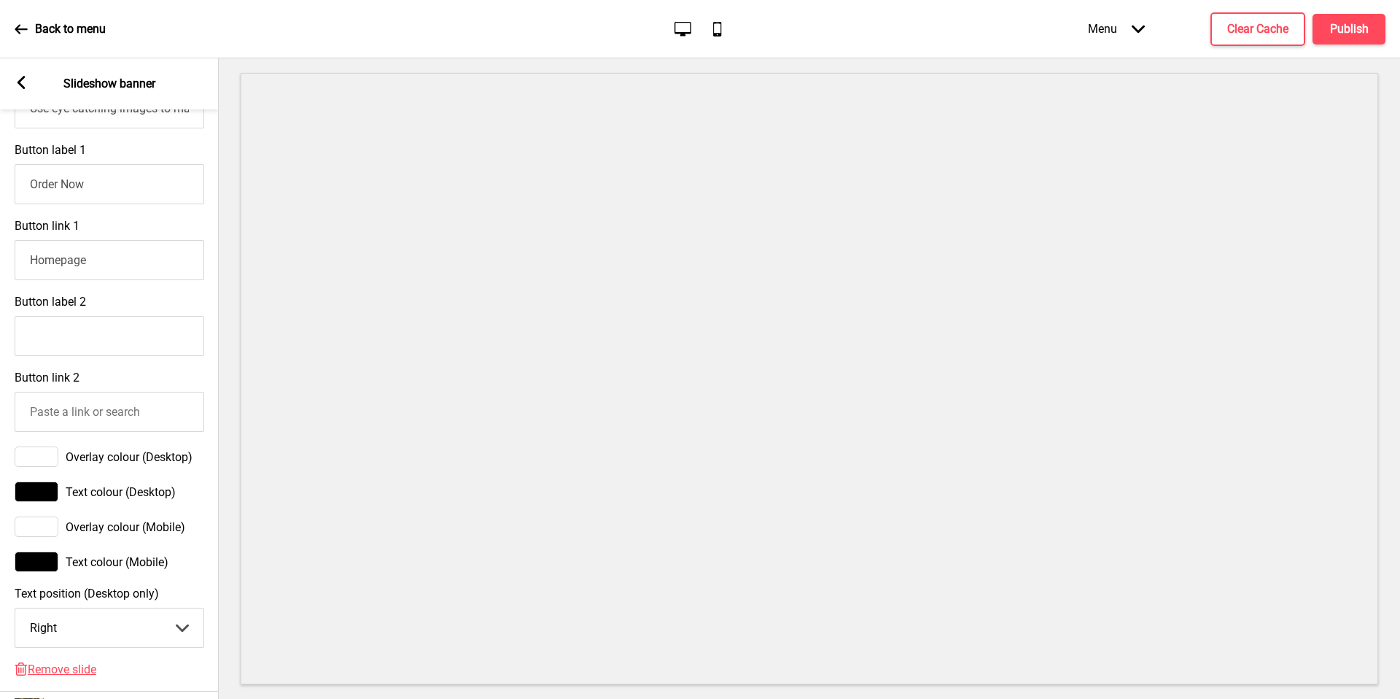
scroll to position [632, 0]
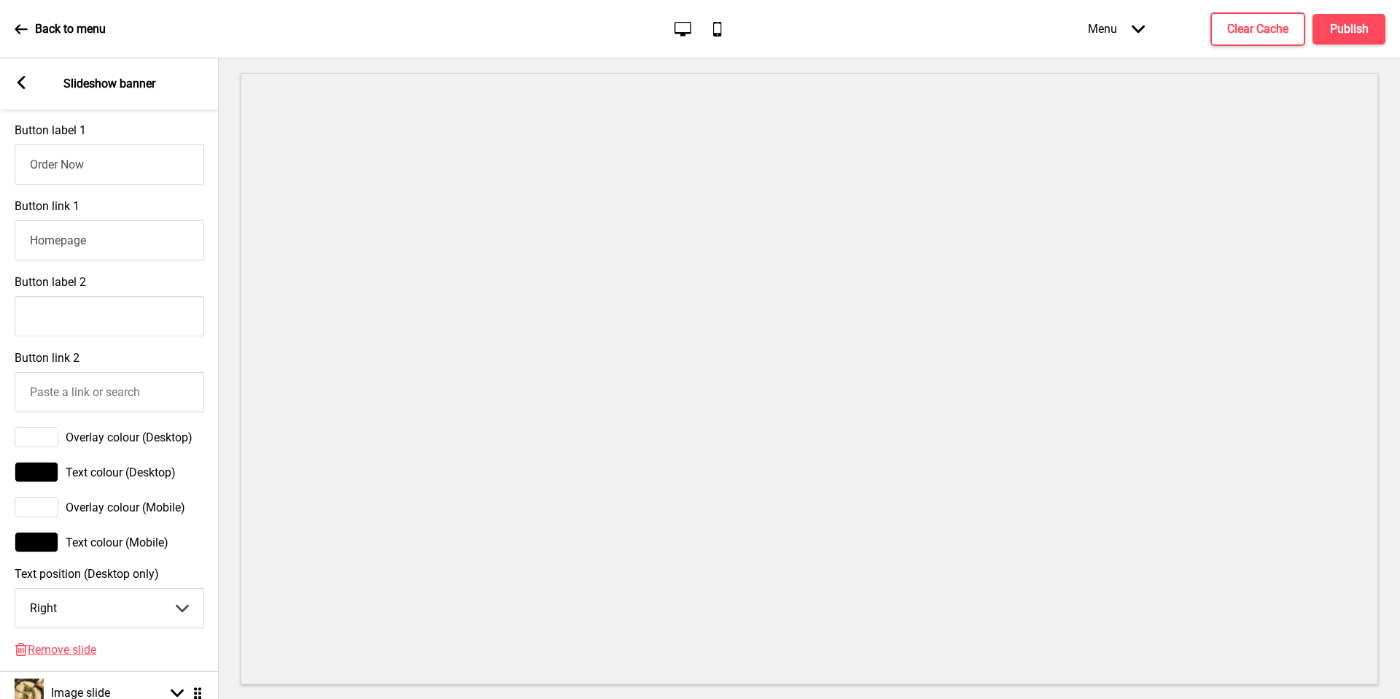
click at [77, 651] on span "Remove slide" at bounding box center [62, 650] width 69 height 14
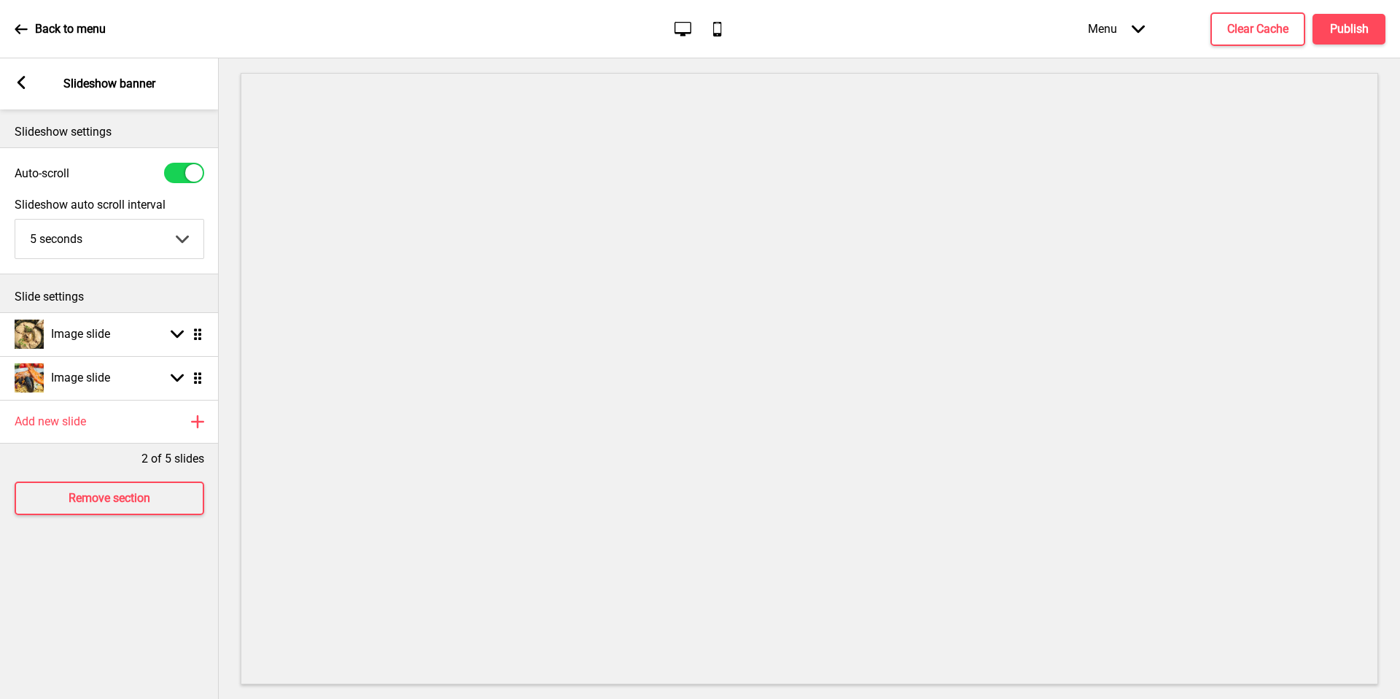
drag, startPoint x: 28, startPoint y: 91, endPoint x: 26, endPoint y: 82, distance: 9.6
click at [26, 82] on rect at bounding box center [21, 82] width 13 height 13
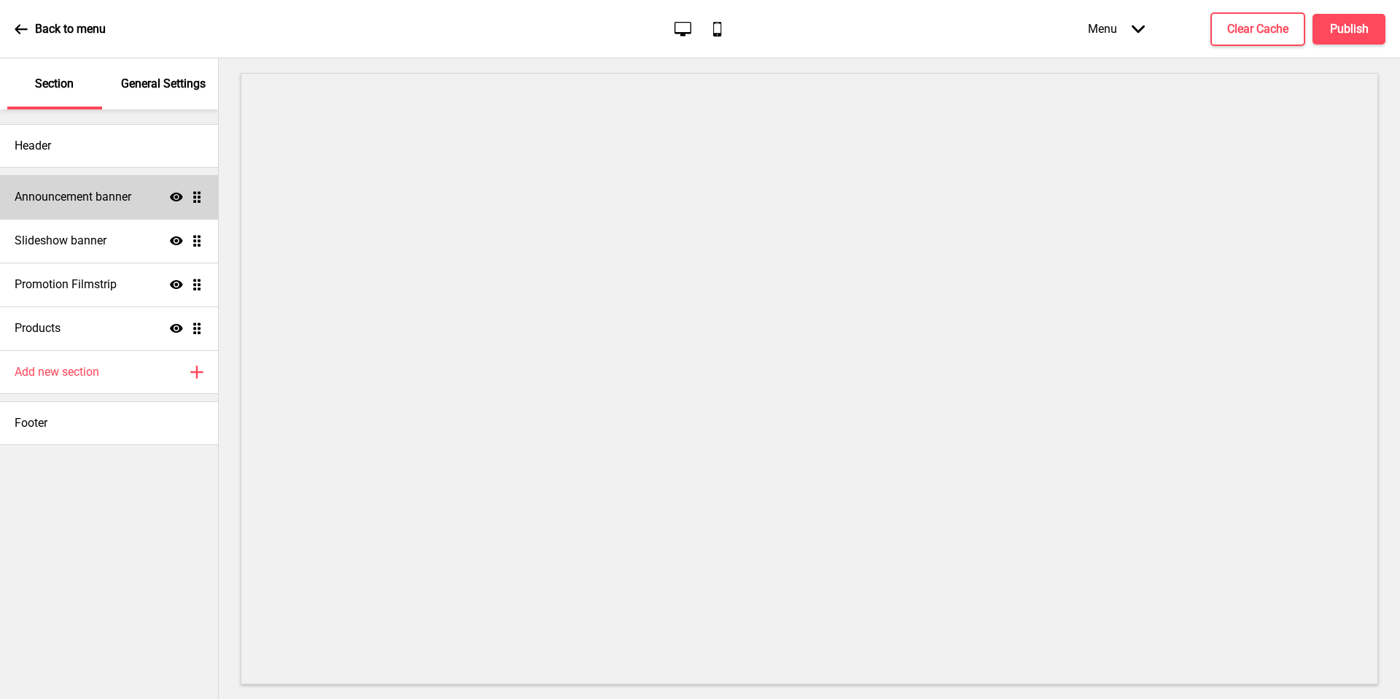
click at [130, 195] on h4 "Announcement banner" at bounding box center [73, 197] width 117 height 16
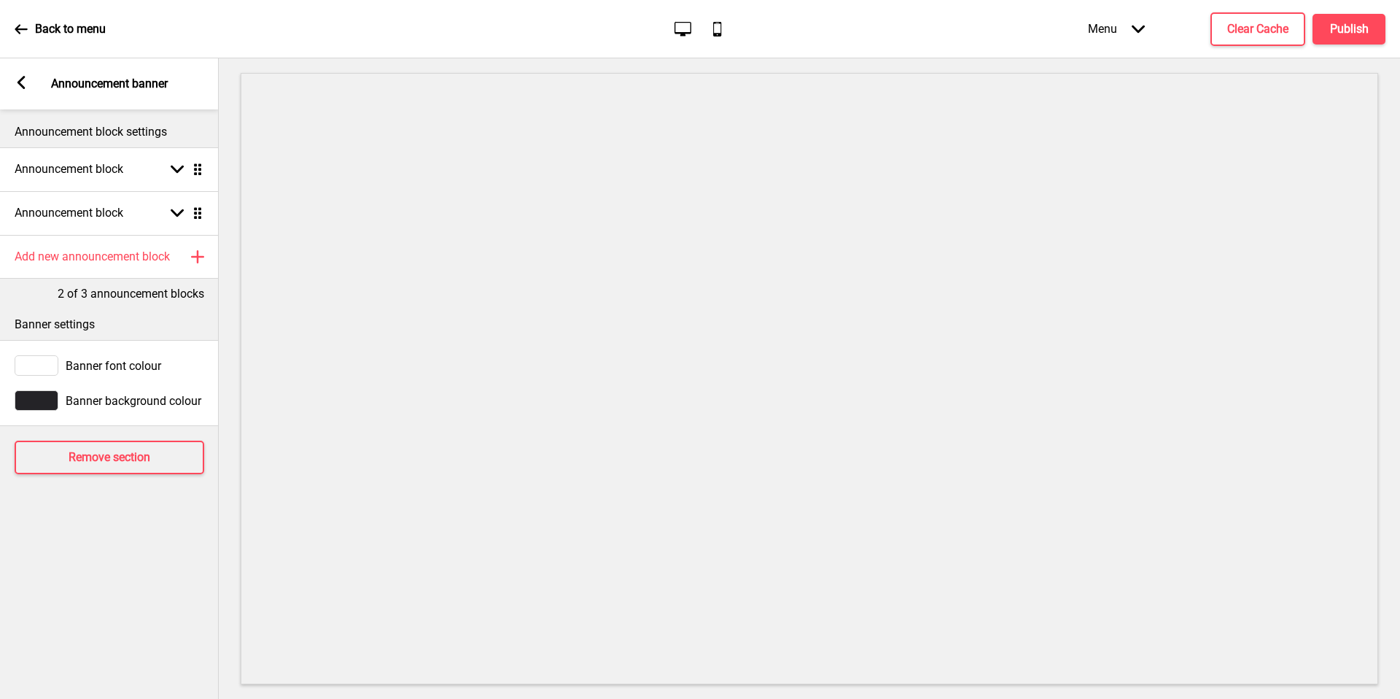
click at [112, 168] on h4 "Announcement block" at bounding box center [69, 169] width 109 height 16
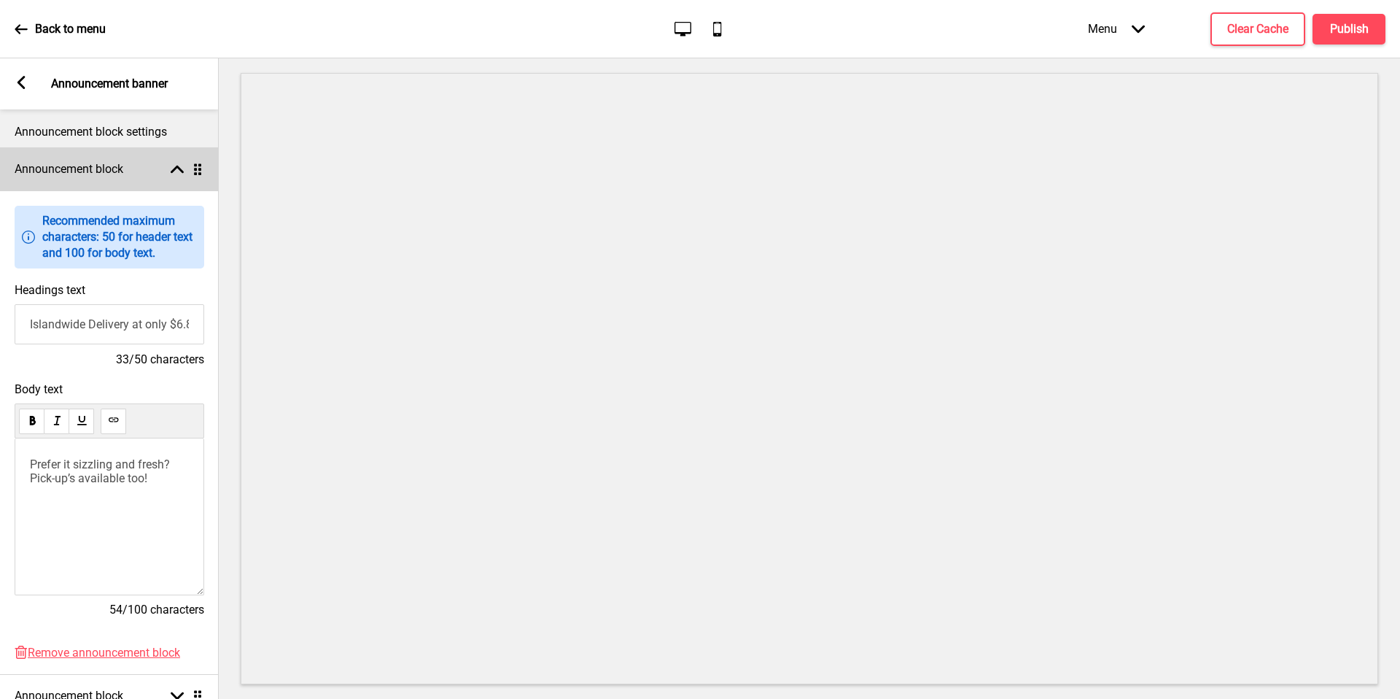
drag, startPoint x: 130, startPoint y: 195, endPoint x: 125, endPoint y: 181, distance: 14.8
click at [125, 181] on div "Announcement block Arrow up Drag" at bounding box center [109, 169] width 219 height 44
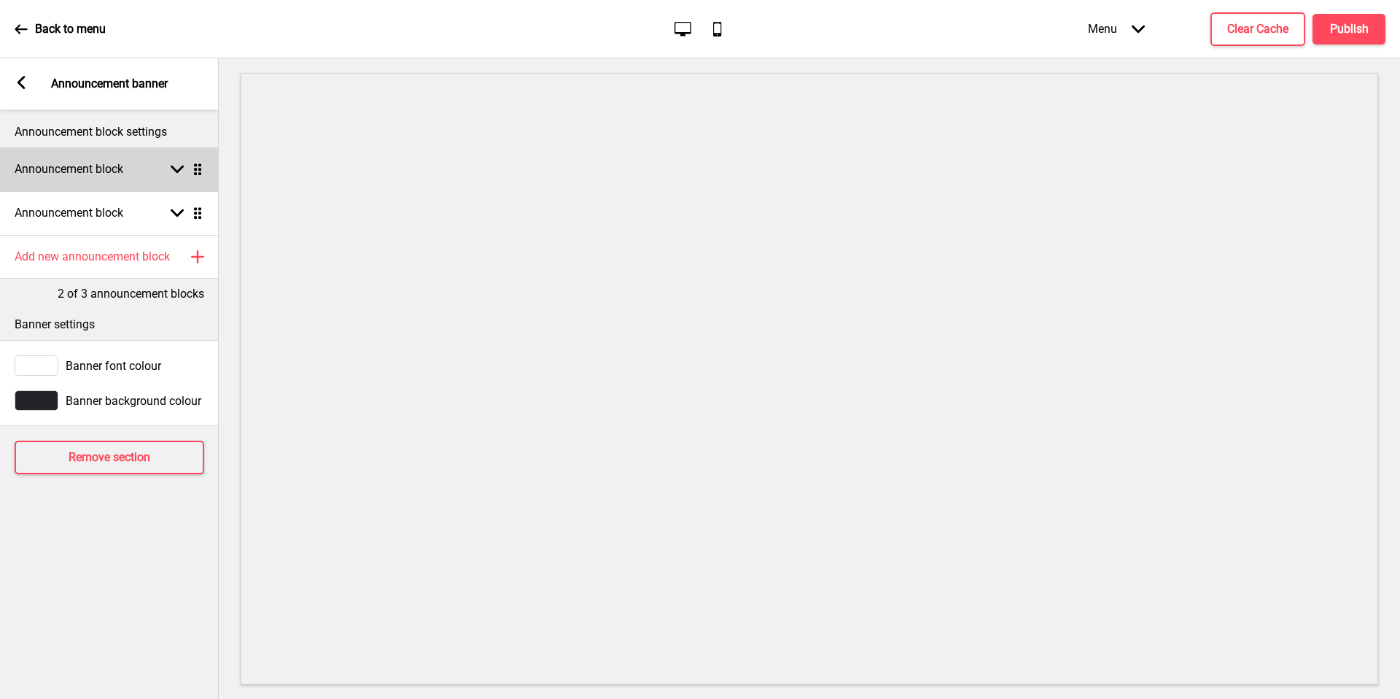
click at [135, 218] on div "Announcement block Arrow down Drag" at bounding box center [109, 213] width 219 height 44
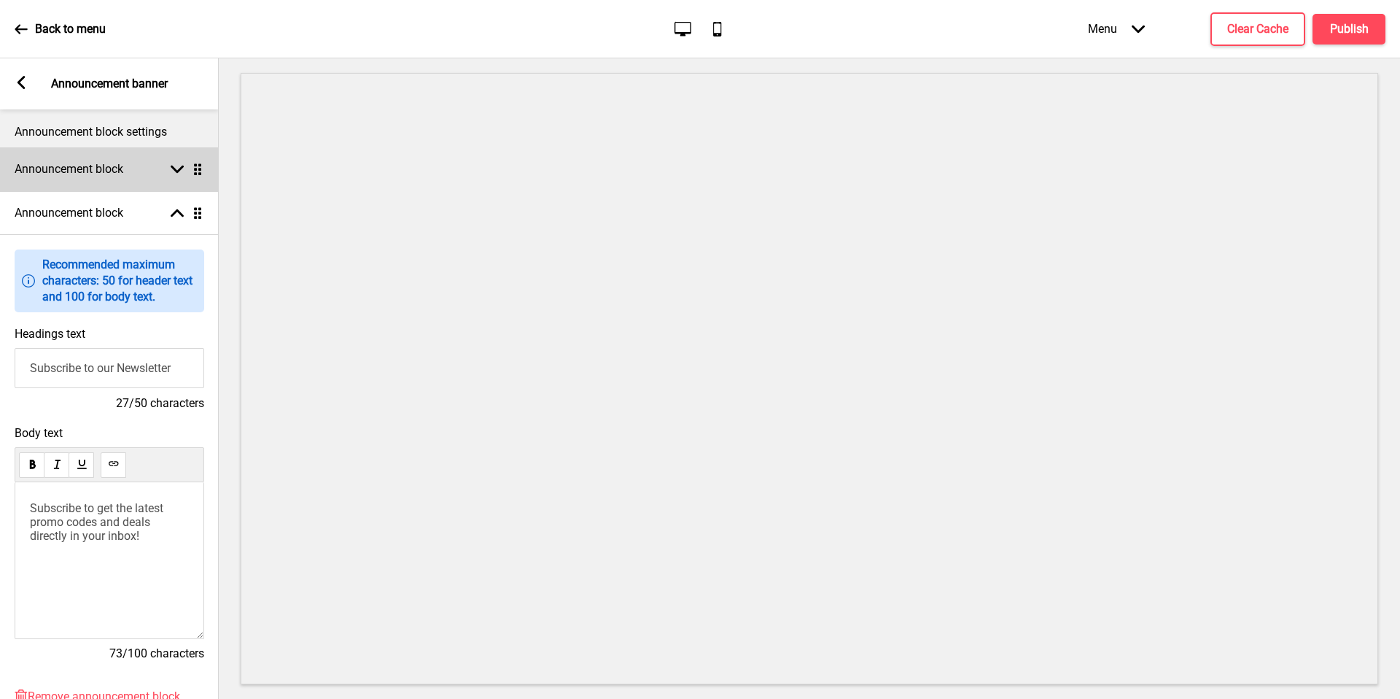
click at [147, 368] on input "Subscribe to our Newsletter" at bounding box center [110, 368] width 190 height 40
drag, startPoint x: 125, startPoint y: 181, endPoint x: 147, endPoint y: 368, distance: 188.0
click at [147, 368] on input "Subscribe to our Newsletter" at bounding box center [110, 368] width 190 height 40
click at [106, 371] on input "Subscribe to our Newsletter" at bounding box center [110, 368] width 190 height 40
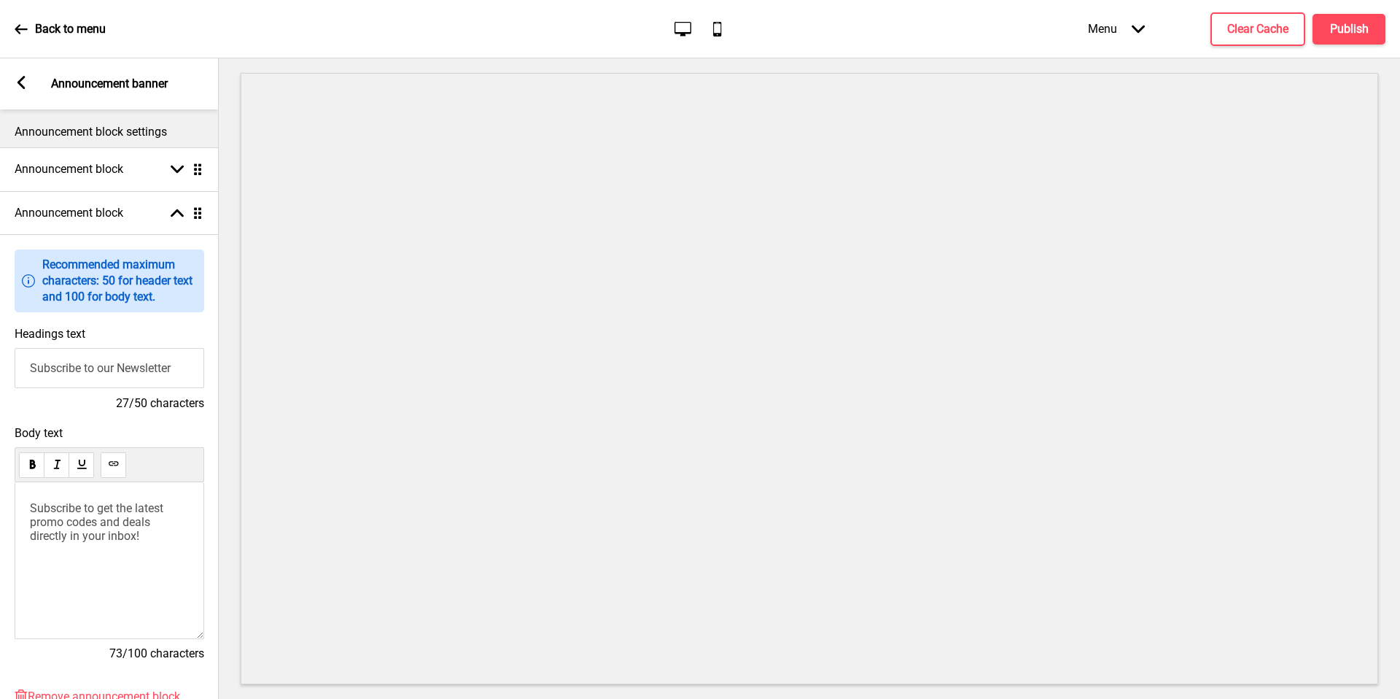
click at [106, 371] on input "Subscribe to our Newsletter" at bounding box center [110, 368] width 190 height 40
type input "i"
type input "I"
click at [125, 379] on input "Headings text" at bounding box center [110, 368] width 190 height 40
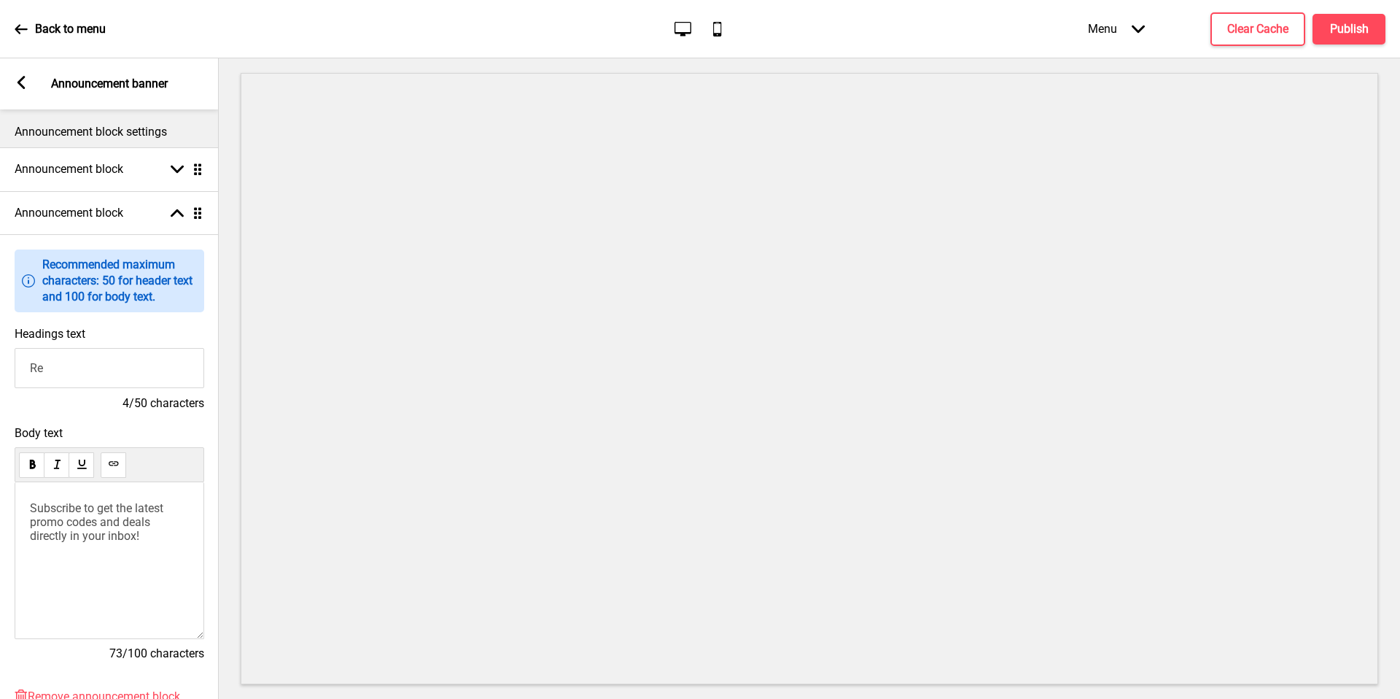
type input "R"
type input "r"
type input "R"
type input "Y"
type input "Make a reservation here"
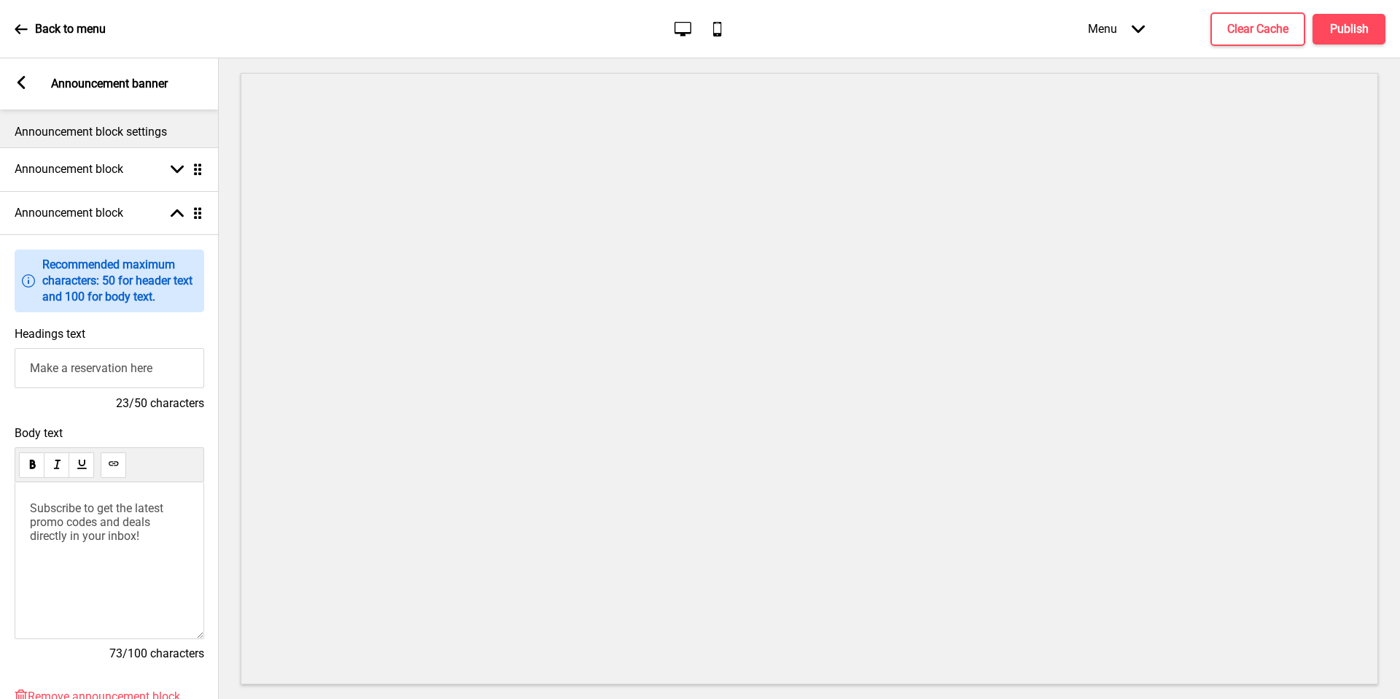
drag, startPoint x: 125, startPoint y: 379, endPoint x: 115, endPoint y: 530, distance: 152.1
click at [115, 532] on span "Subscribe to get the latest promo codes and deals directly in your inbox!" at bounding box center [98, 522] width 136 height 42
click at [115, 530] on span "Subscribe to get the latest promo codes and deals directly in your inbox!" at bounding box center [98, 522] width 136 height 42
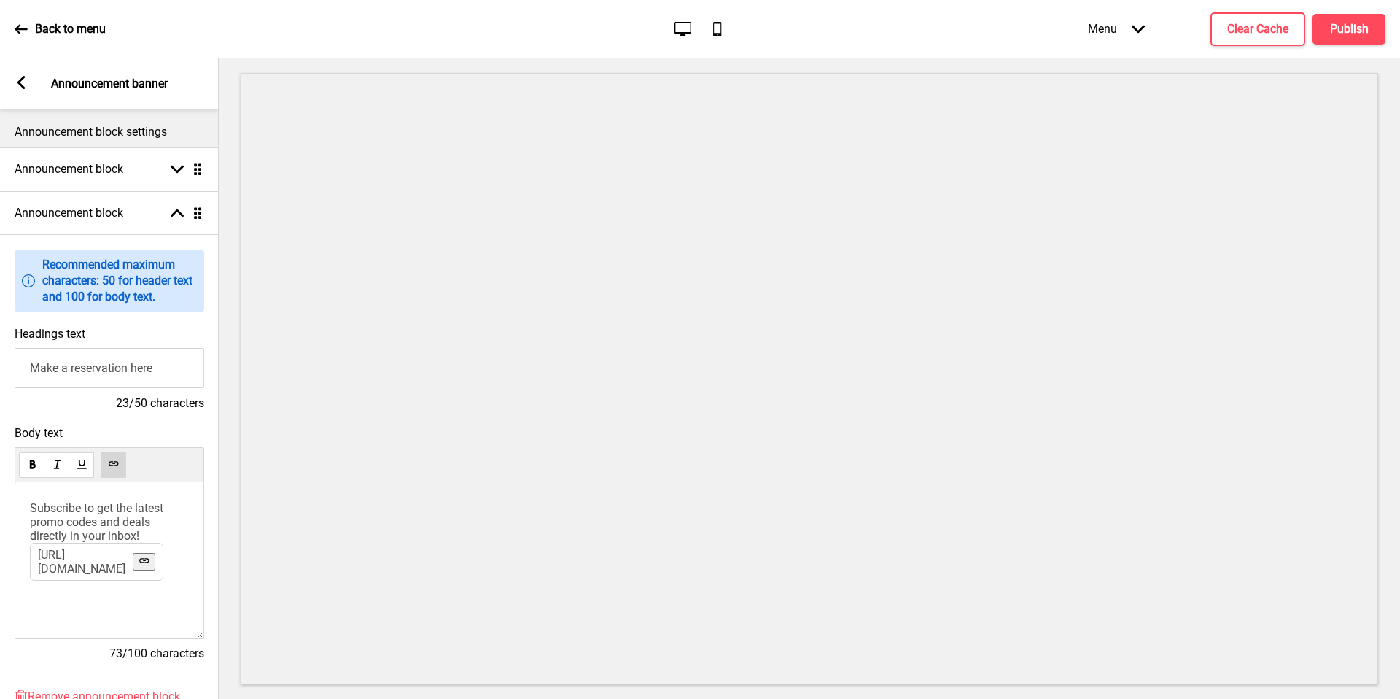
click at [167, 534] on p "﻿ Subscribe to get the latest promo codes and deals directly in your inbox! [UR…" at bounding box center [109, 522] width 159 height 42
click at [96, 622] on div "﻿ Subscribe to get the latest promo codes and deals directly in your inbox! ﻿" at bounding box center [110, 560] width 190 height 157
type input "Make a reservation here"
drag, startPoint x: 115, startPoint y: 530, endPoint x: 0, endPoint y: 460, distance: 135.2
click at [0, 460] on div "Body text ﻿ Subscribe to get the latest promo codes and deals directly in your …" at bounding box center [109, 550] width 219 height 263
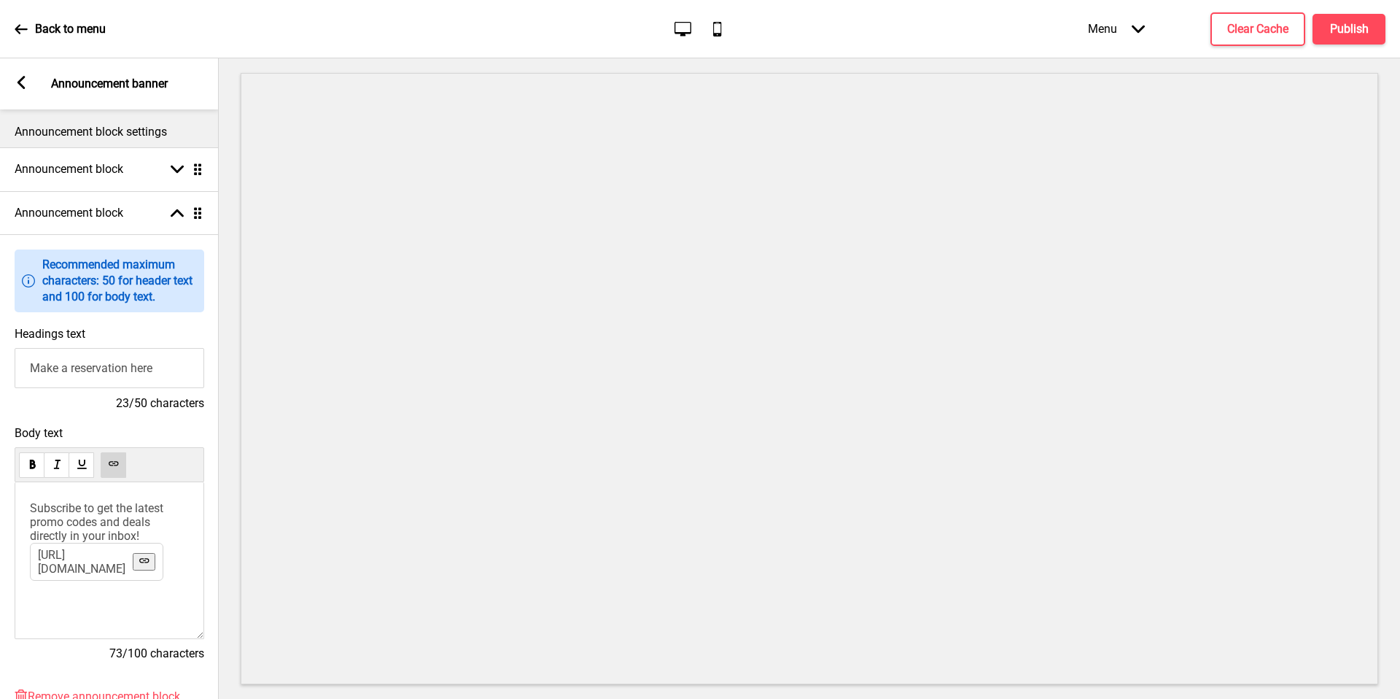
click at [88, 613] on div "﻿ Subscribe to get the latest promo codes and deals directly in your inbox! [UR…" at bounding box center [110, 560] width 190 height 157
drag, startPoint x: 0, startPoint y: 460, endPoint x: 21, endPoint y: 495, distance: 40.9
click at [21, 495] on div "﻿ Subscribe to get the latest promo codes and deals directly in your inbox! [UR…" at bounding box center [110, 560] width 190 height 157
click at [125, 363] on input "Make a reservation here" at bounding box center [110, 368] width 190 height 40
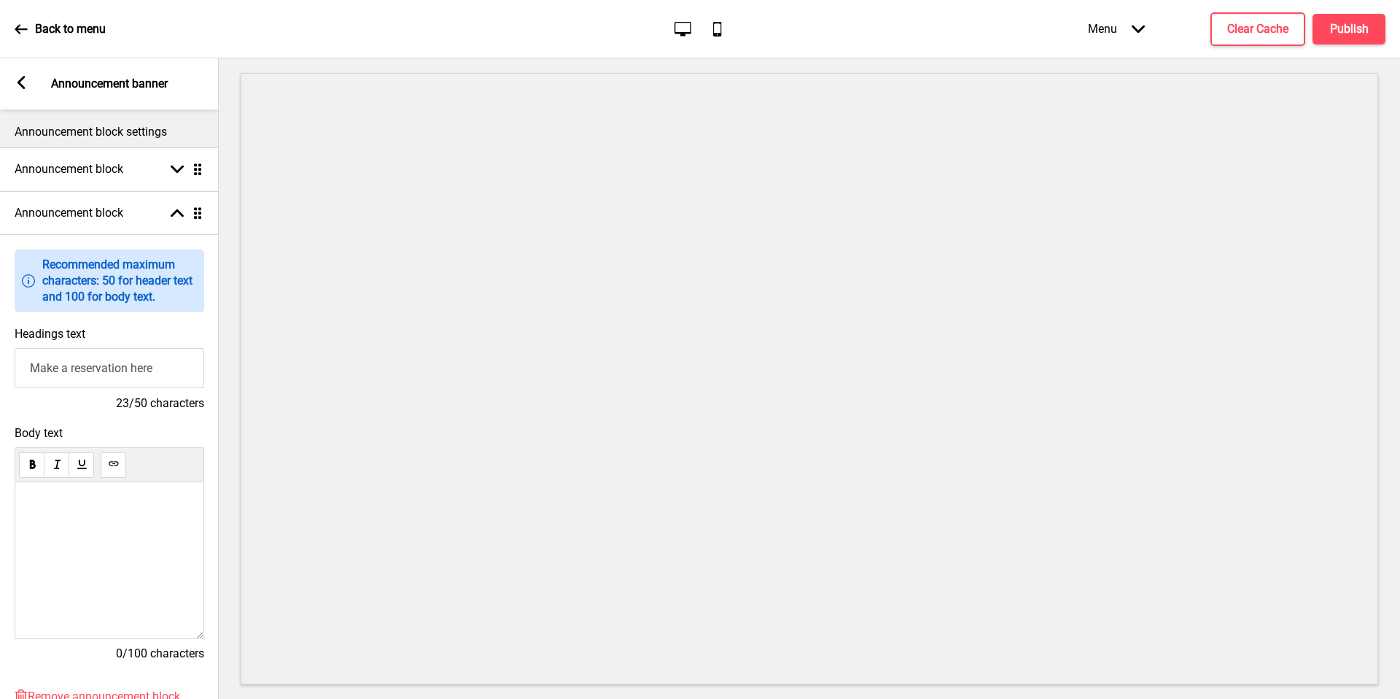
click at [125, 363] on input "Make a reservation here" at bounding box center [110, 368] width 190 height 40
click at [117, 518] on div "﻿ ﻿ ﻿" at bounding box center [110, 560] width 190 height 157
click at [118, 511] on p "﻿ ﻿ ﻿" at bounding box center [109, 508] width 159 height 14
click at [152, 508] on span "Make a reservation here" at bounding box center [91, 508] width 123 height 14
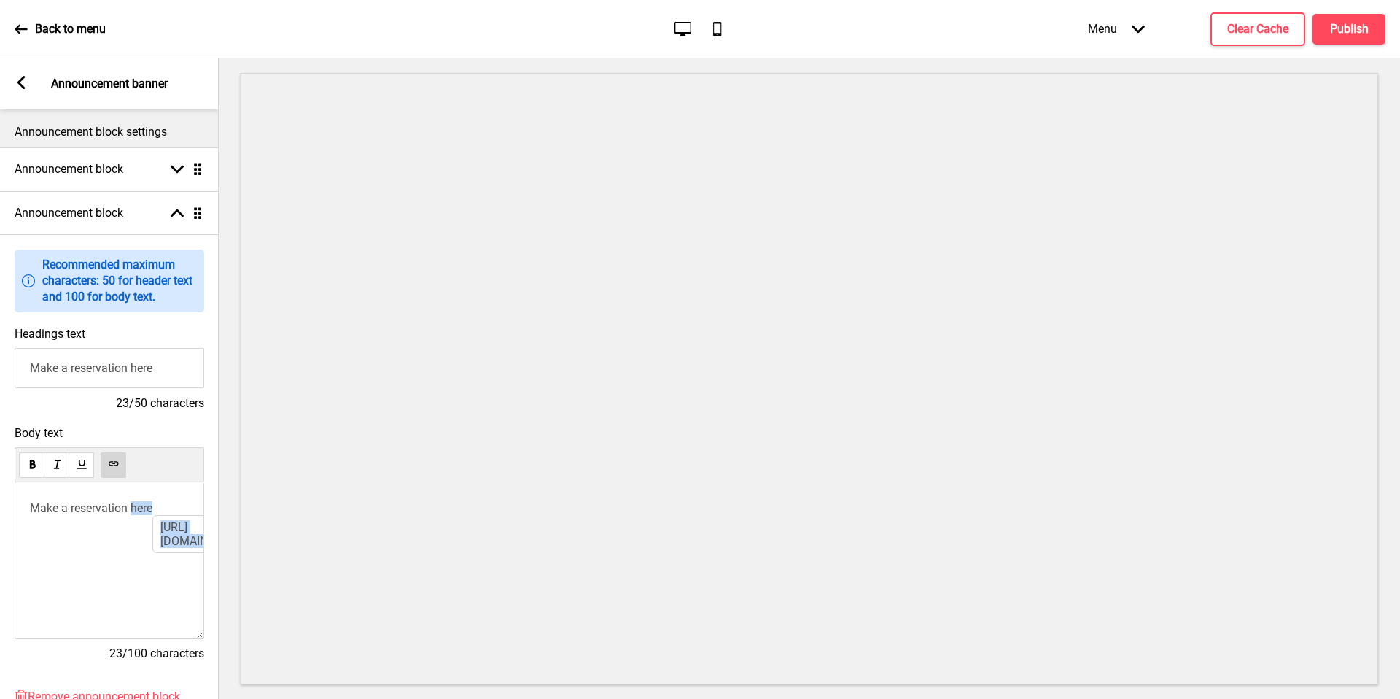
click at [120, 465] on button at bounding box center [114, 465] width 26 height 26
click at [107, 368] on input "Make a reservation here" at bounding box center [110, 368] width 190 height 40
click at [134, 532] on div "Make a reservation here ﻿ ﻿ ﻿" at bounding box center [110, 560] width 190 height 157
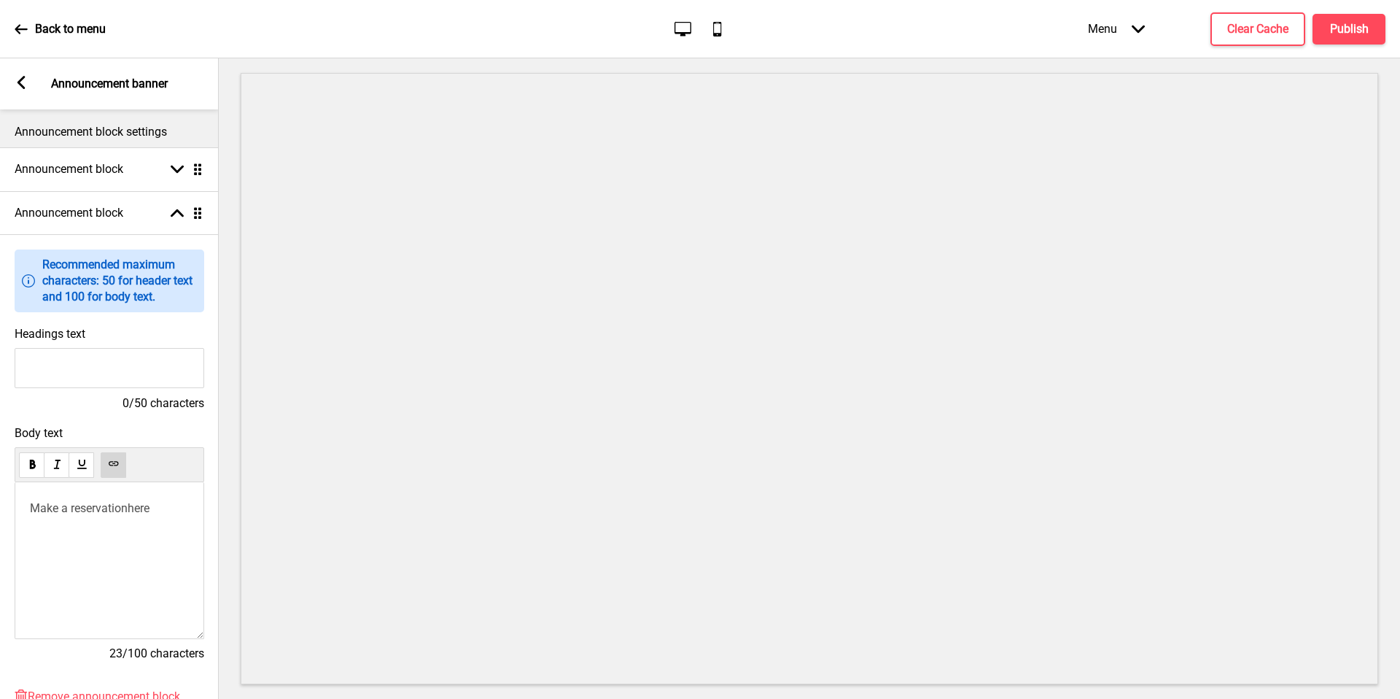
click at [144, 503] on span "here" at bounding box center [139, 508] width 22 height 14
click at [43, 504] on span "Make a reservation" at bounding box center [79, 508] width 98 height 14
click at [66, 513] on span "Make a reservation" at bounding box center [79, 508] width 98 height 14
drag, startPoint x: 107, startPoint y: 368, endPoint x: 0, endPoint y: 499, distance: 169.5
click at [0, 499] on div "Body text Make your reservation here ﻿ ﻿ ﻿ 26/100 characters" at bounding box center [109, 550] width 219 height 263
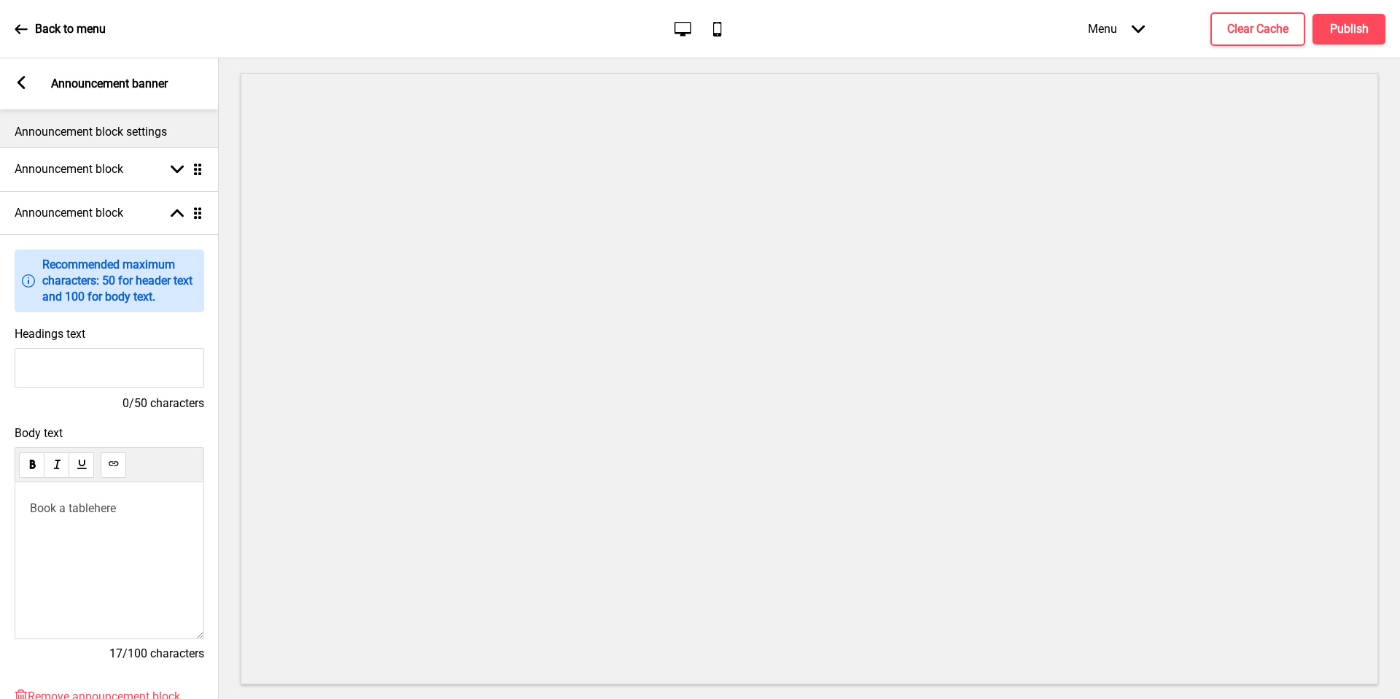
click at [120, 516] on div "Book a table here ﻿ ﻿ ﻿" at bounding box center [110, 560] width 190 height 157
click at [71, 508] on span "Book a table" at bounding box center [62, 508] width 64 height 14
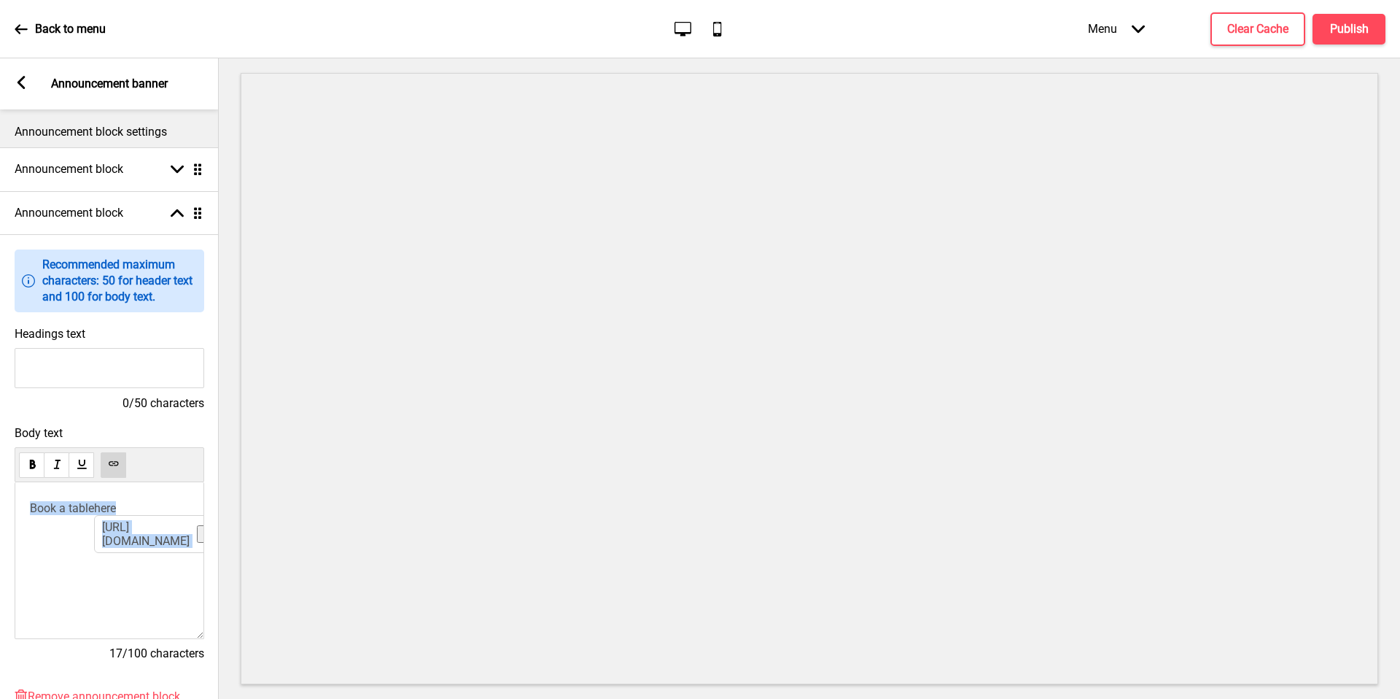
click at [71, 508] on span "Book a table" at bounding box center [62, 508] width 64 height 14
drag, startPoint x: 0, startPoint y: 499, endPoint x: 127, endPoint y: 454, distance: 134.7
click at [127, 454] on div at bounding box center [110, 464] width 190 height 35
click at [82, 376] on input "Headings text" at bounding box center [110, 368] width 190 height 40
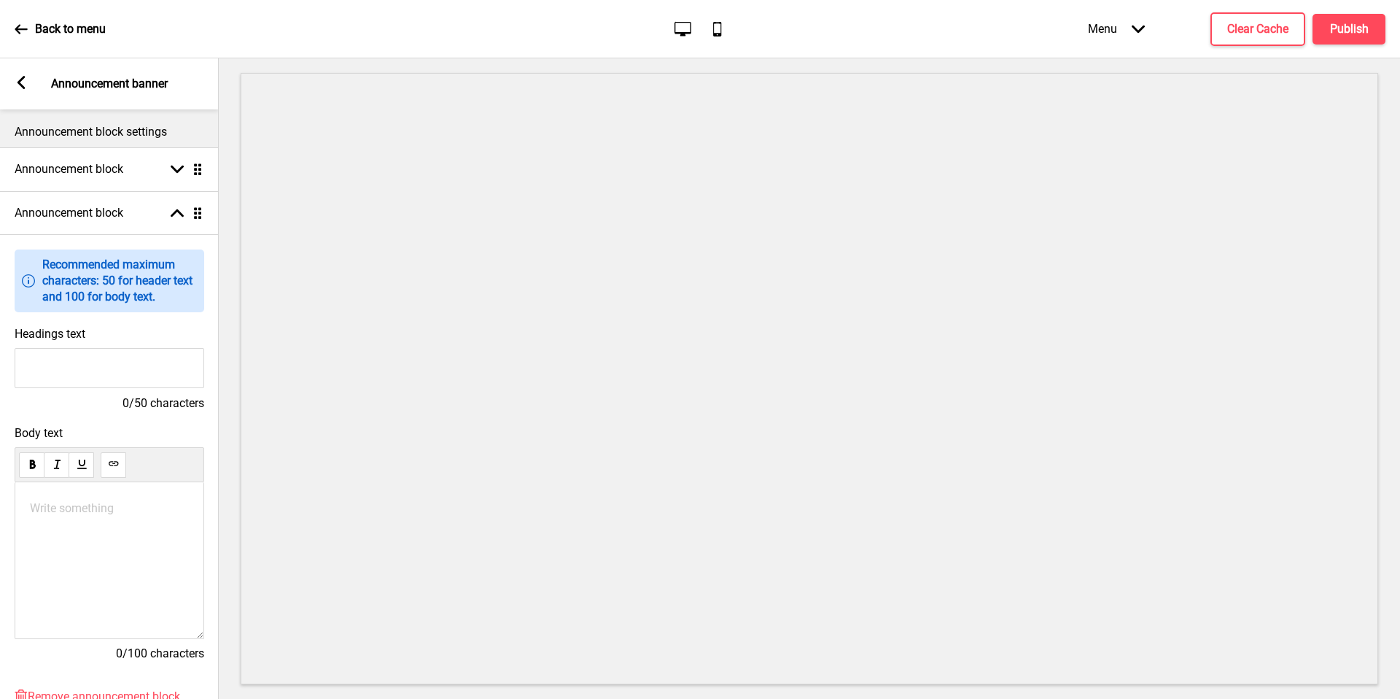
click at [58, 508] on p "Write something ﻿" at bounding box center [109, 508] width 159 height 14
drag, startPoint x: 58, startPoint y: 508, endPoint x: 112, endPoint y: 510, distance: 54.0
click at [112, 510] on span "Book a table here" at bounding box center [74, 508] width 89 height 14
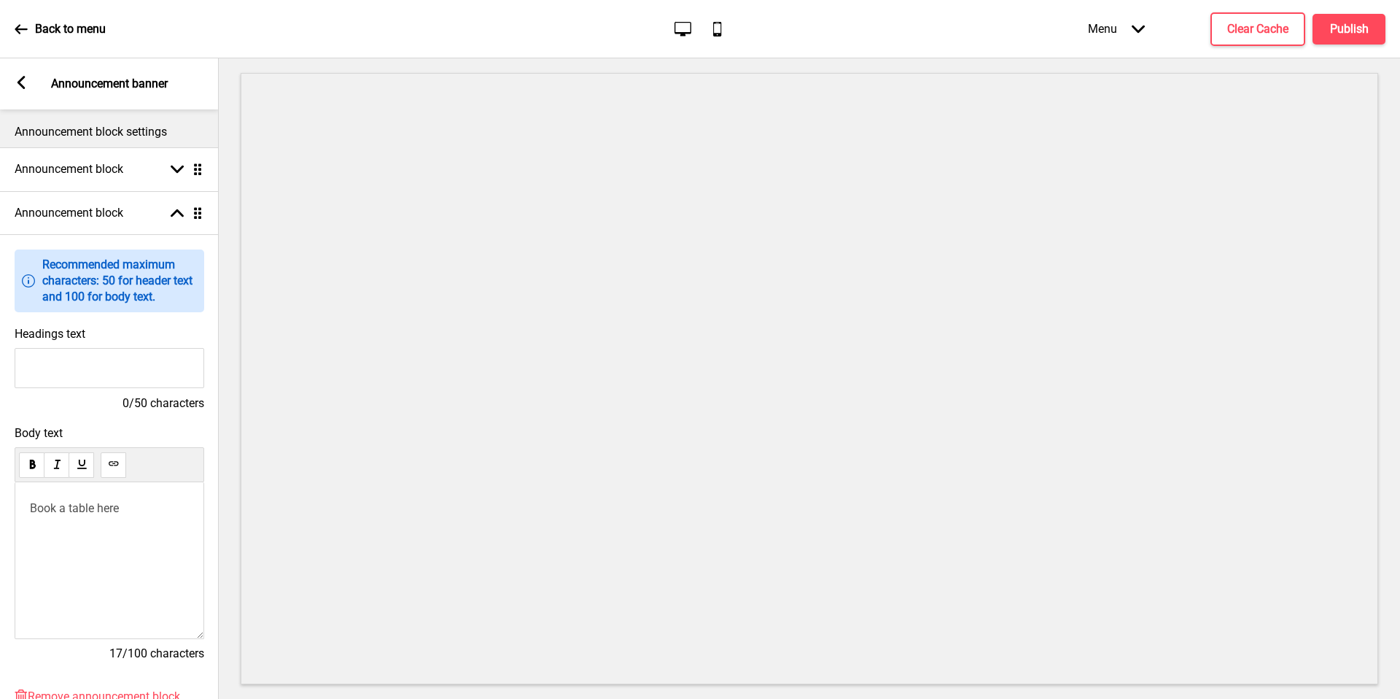
click at [128, 534] on div "Book a table here" at bounding box center [110, 560] width 190 height 157
click at [104, 510] on span "Book a table here" at bounding box center [74, 508] width 89 height 14
click at [118, 467] on use at bounding box center [113, 463] width 11 height 11
drag, startPoint x: 124, startPoint y: 352, endPoint x: 108, endPoint y: 349, distance: 16.3
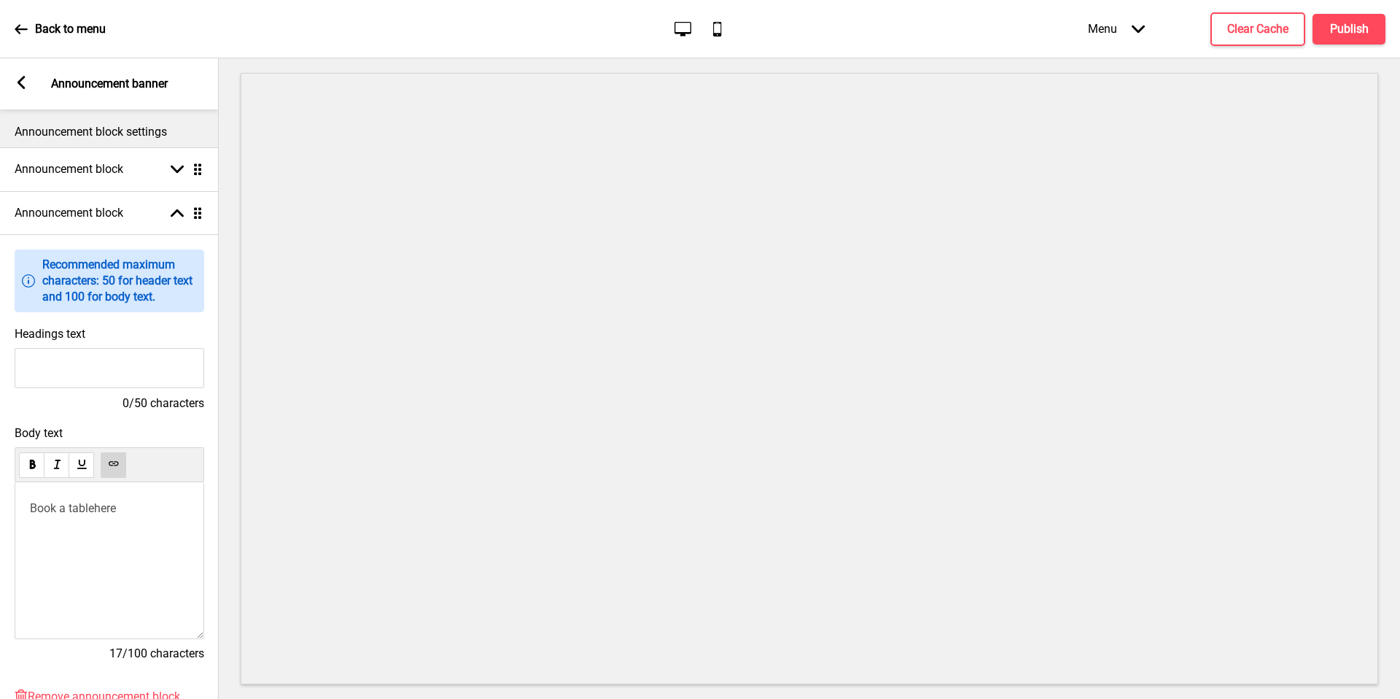
click at [108, 349] on input "Headings text" at bounding box center [110, 368] width 190 height 40
type input "C"
type input "Craving for dine-in experience"
click at [150, 511] on p "Book a table here ﻿" at bounding box center [109, 508] width 159 height 14
drag, startPoint x: 108, startPoint y: 349, endPoint x: 0, endPoint y: 511, distance: 194.6
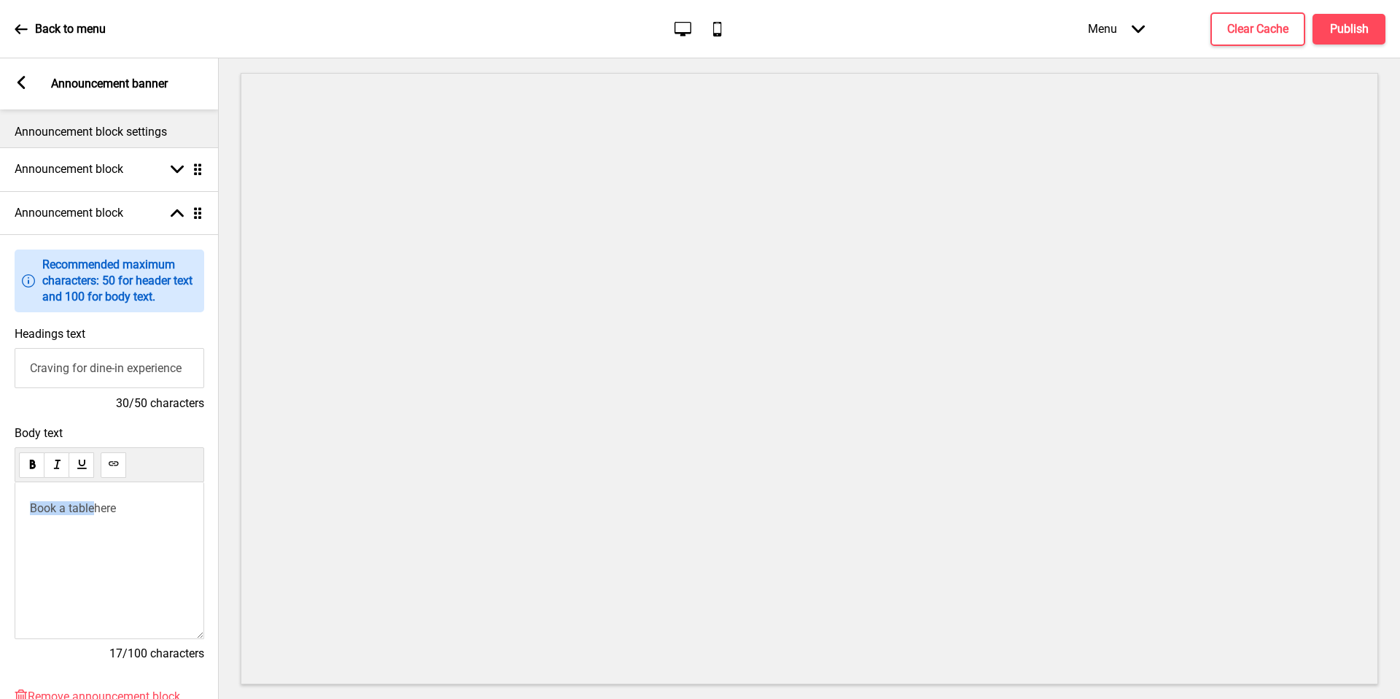
click at [0, 511] on div "Body text Book a table here ﻿ 17/100 characters" at bounding box center [109, 550] width 219 height 263
click at [63, 509] on span "make a reservation" at bounding box center [79, 508] width 98 height 14
click at [43, 508] on span "make a reservation" at bounding box center [79, 508] width 98 height 14
drag, startPoint x: 43, startPoint y: 508, endPoint x: 1280, endPoint y: 28, distance: 1327.1
click at [1280, 28] on h4 "Clear Cache" at bounding box center [1258, 29] width 61 height 16
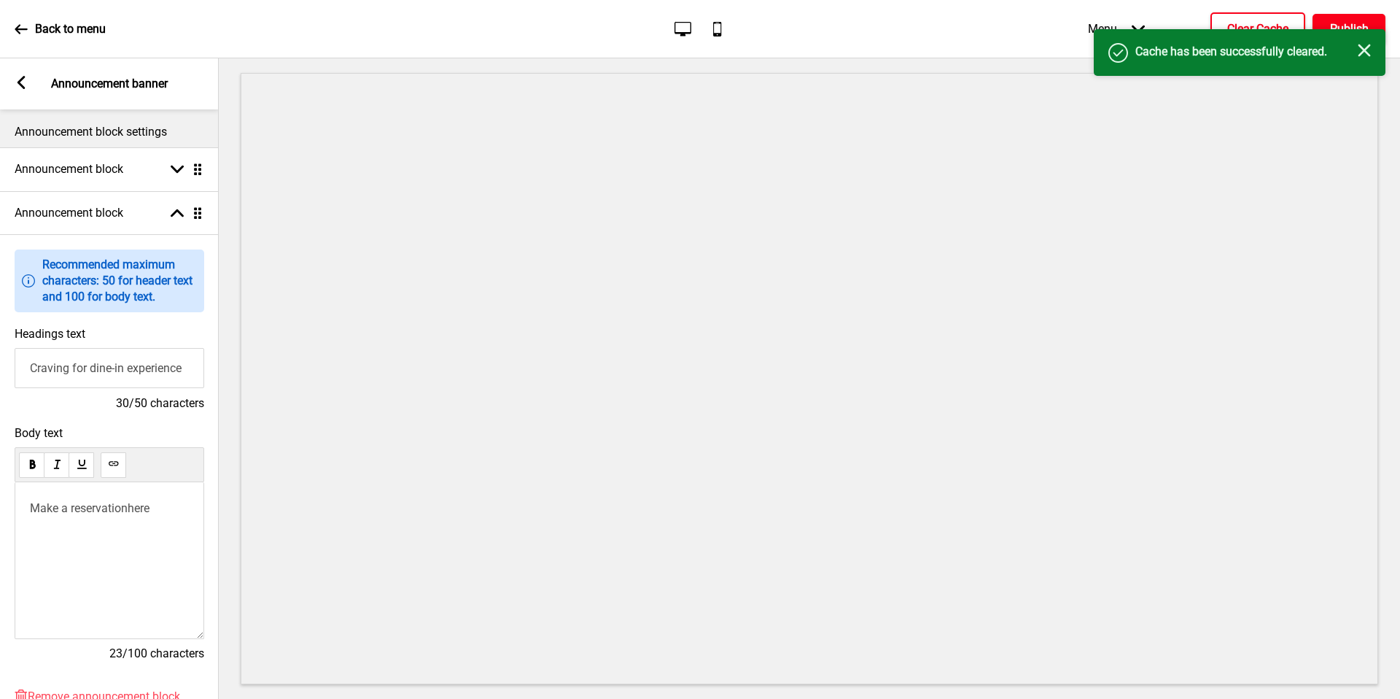
click at [1373, 22] on button "Publish" at bounding box center [1349, 29] width 73 height 31
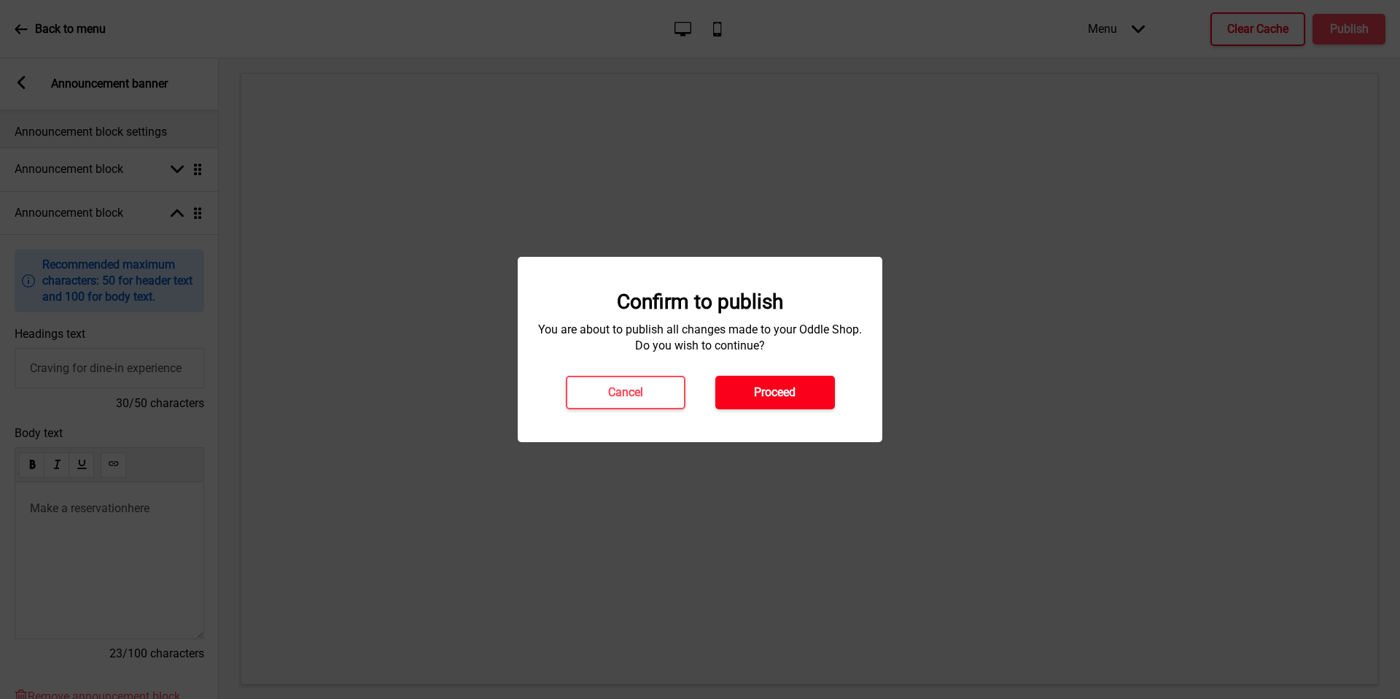
drag, startPoint x: 1280, startPoint y: 28, endPoint x: 759, endPoint y: 396, distance: 638.5
click at [759, 396] on h4 "Proceed" at bounding box center [775, 392] width 42 height 16
